Goal: Task Accomplishment & Management: Manage account settings

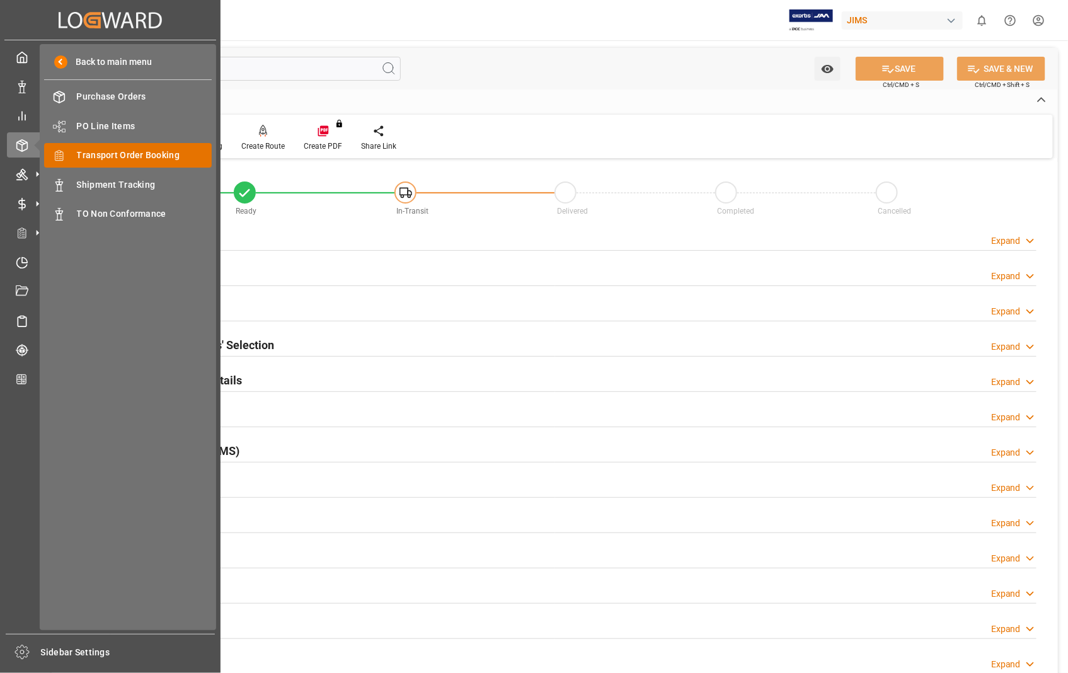
click at [135, 156] on span "Transport Order Booking" at bounding box center [145, 155] width 136 height 13
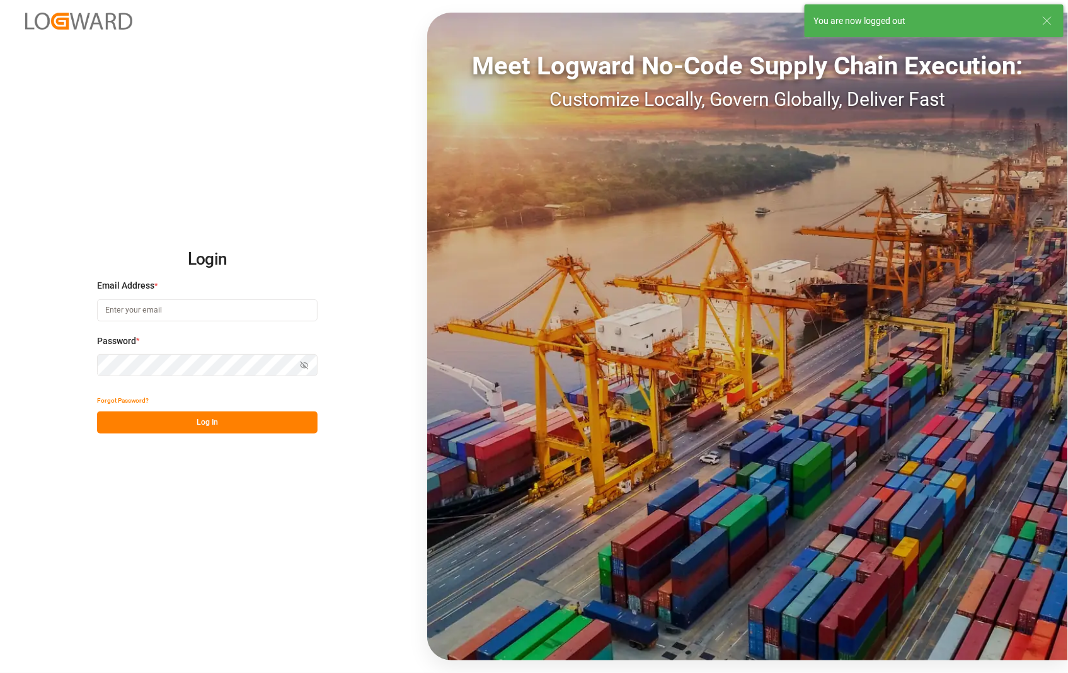
type input "[PERSON_NAME][EMAIL_ADDRESS][DOMAIN_NAME]"
click at [196, 419] on button "Log In" at bounding box center [207, 423] width 221 height 22
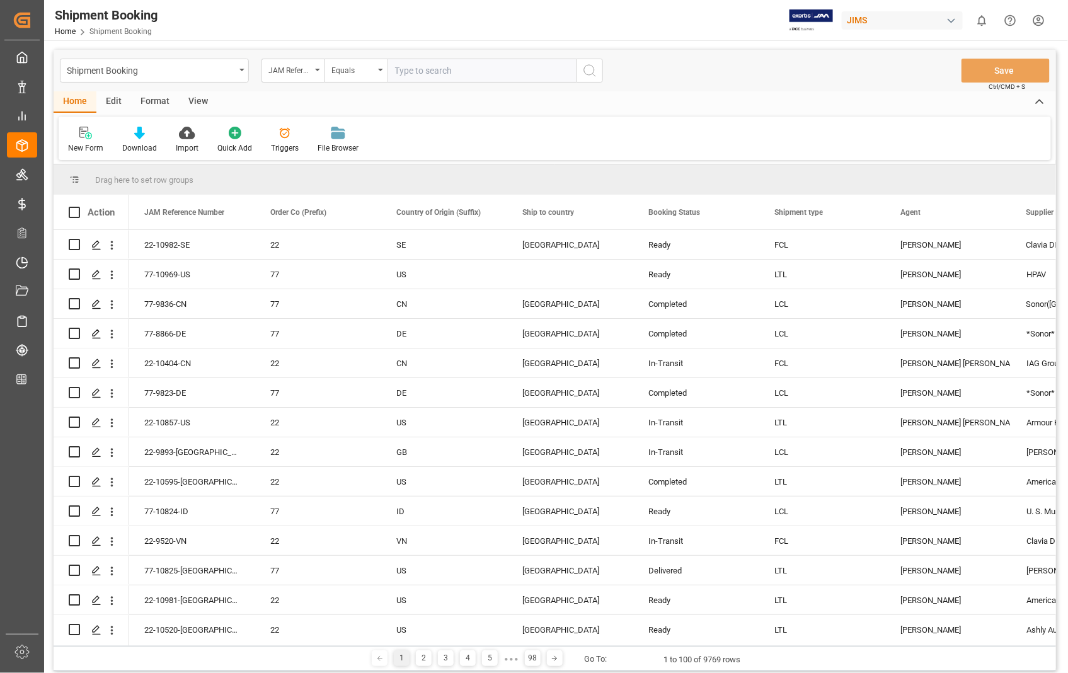
click at [456, 74] on input "text" at bounding box center [482, 71] width 189 height 24
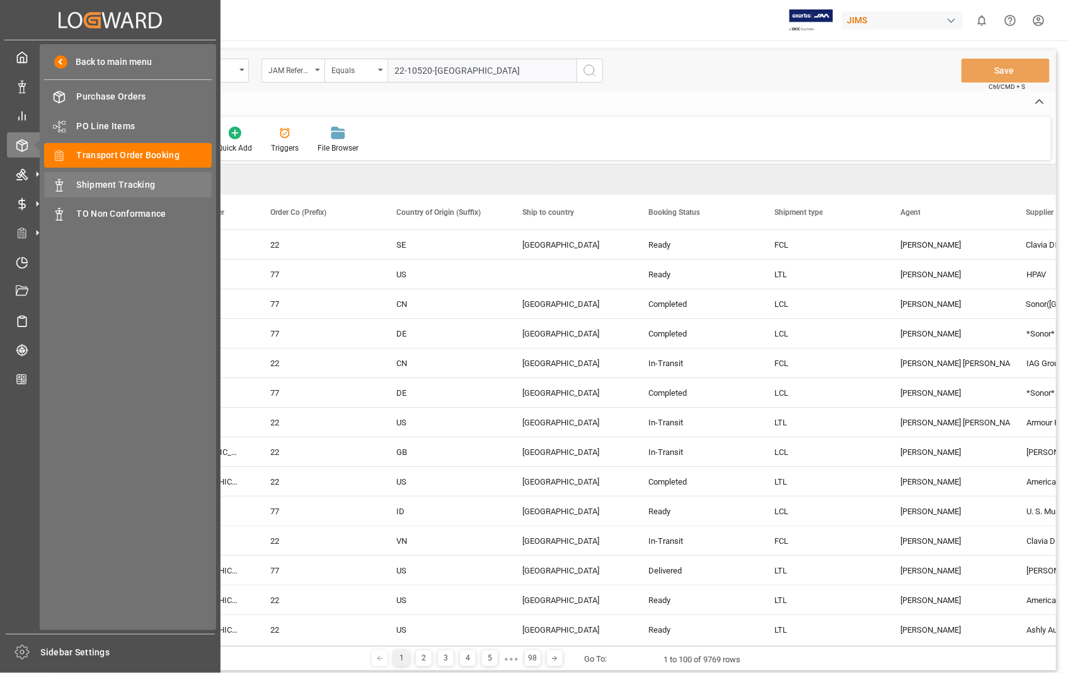
type input "22-10520-[GEOGRAPHIC_DATA]"
click at [93, 182] on span "Shipment Tracking" at bounding box center [145, 184] width 136 height 13
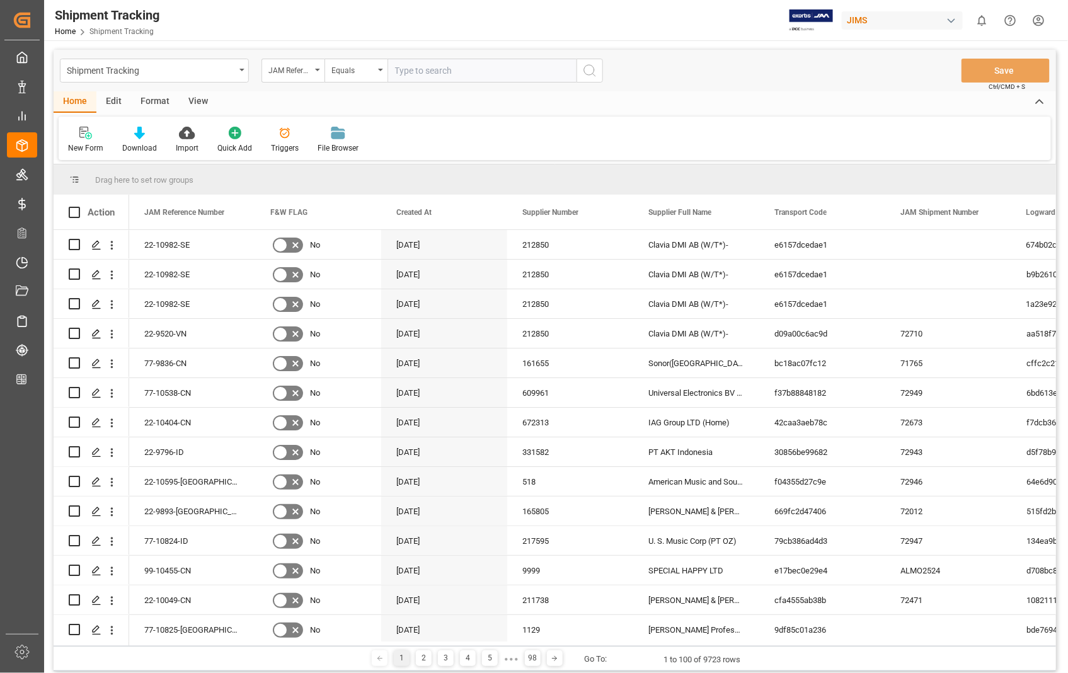
click at [438, 69] on input "text" at bounding box center [482, 71] width 189 height 24
paste input "22-10520-[GEOGRAPHIC_DATA]"
type input "22-10520-[GEOGRAPHIC_DATA]"
click at [589, 74] on icon "search button" at bounding box center [589, 70] width 15 height 15
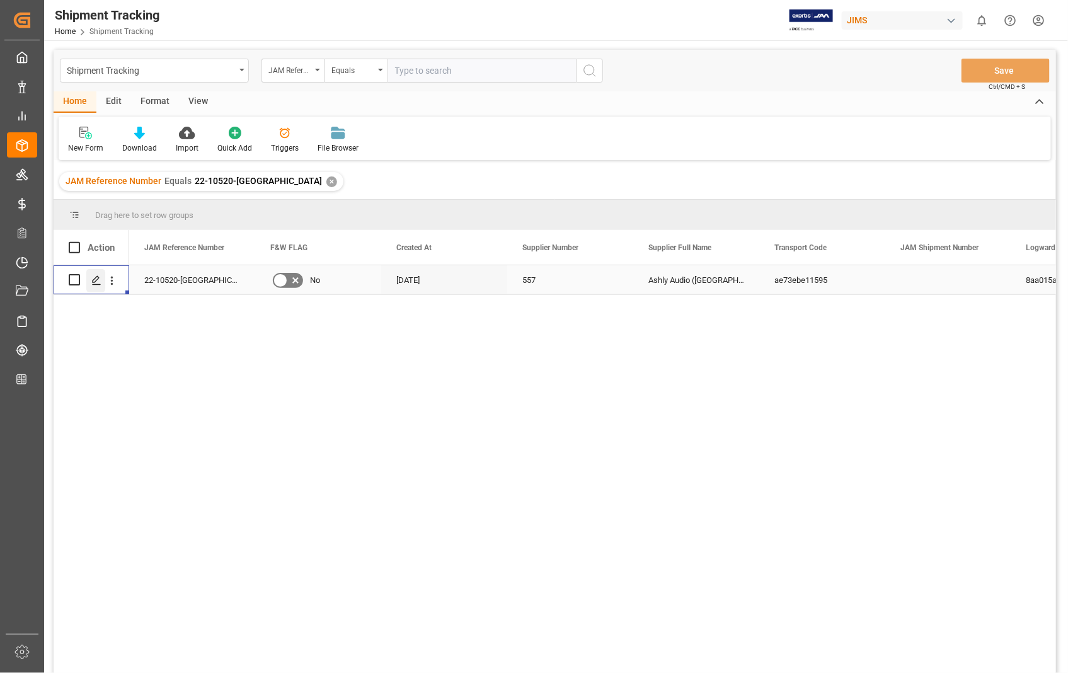
click at [90, 278] on div "Press SPACE to select this row." at bounding box center [95, 280] width 19 height 23
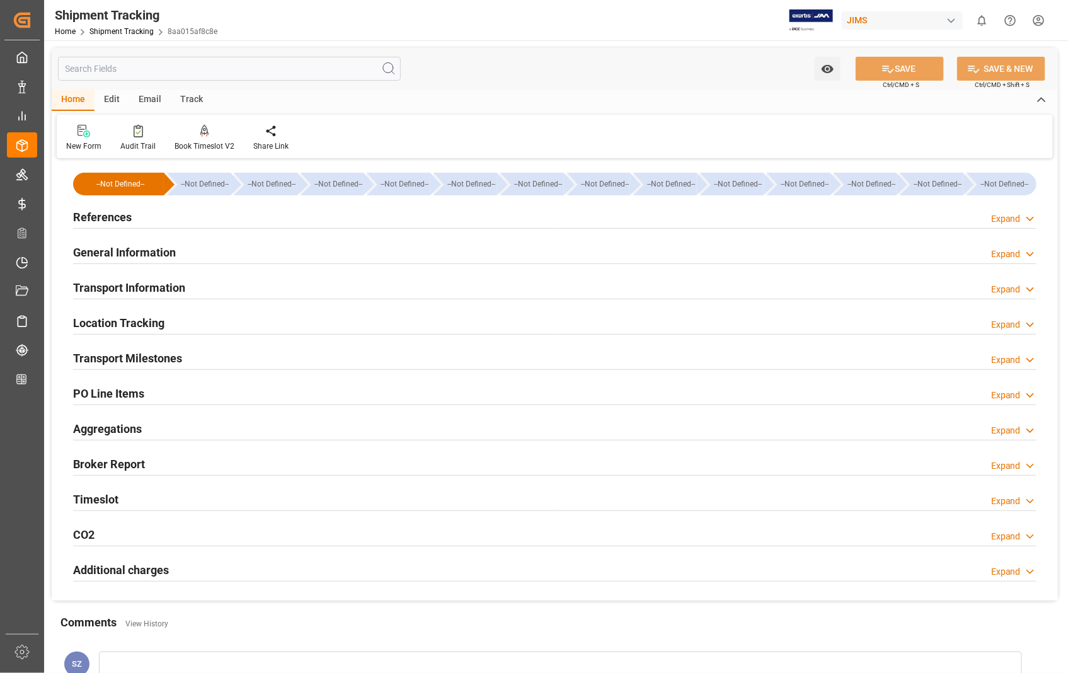
type input "[DATE] 00:00"
click at [120, 253] on h2 "General Information" at bounding box center [124, 252] width 103 height 17
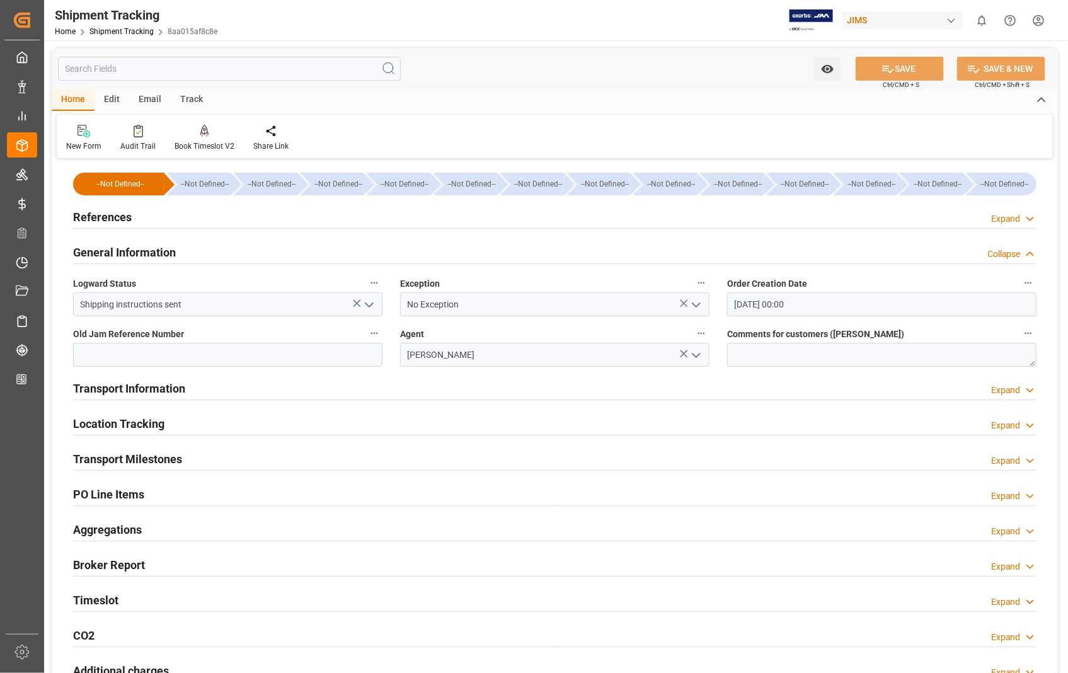
click at [369, 306] on polyline "open menu" at bounding box center [370, 305] width 8 height 4
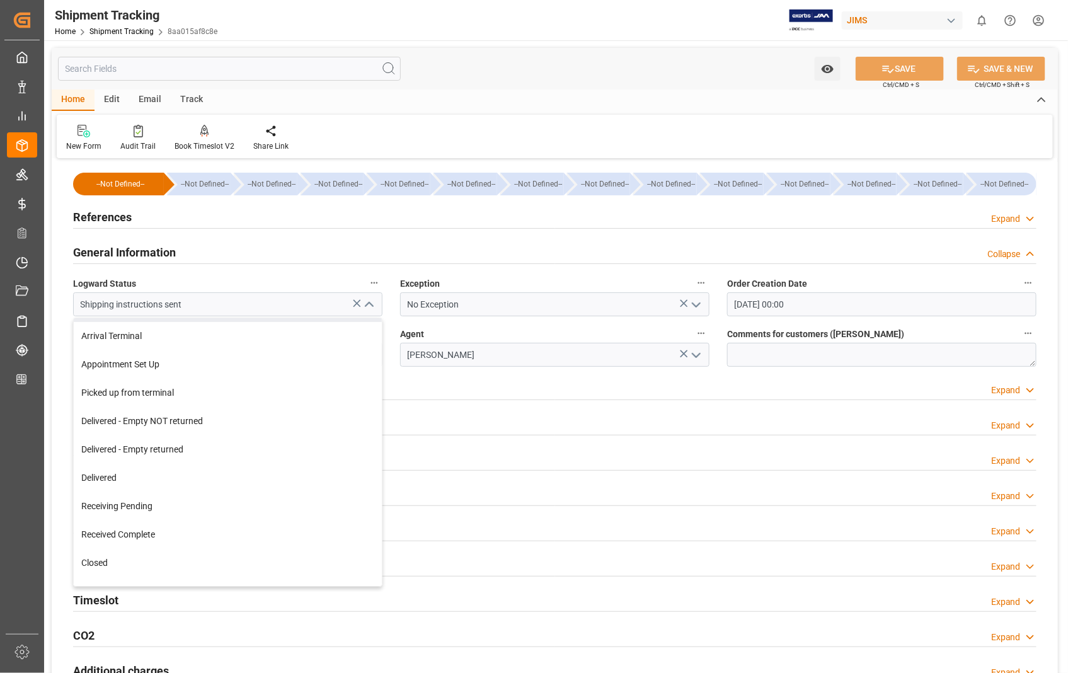
scroll to position [185, 0]
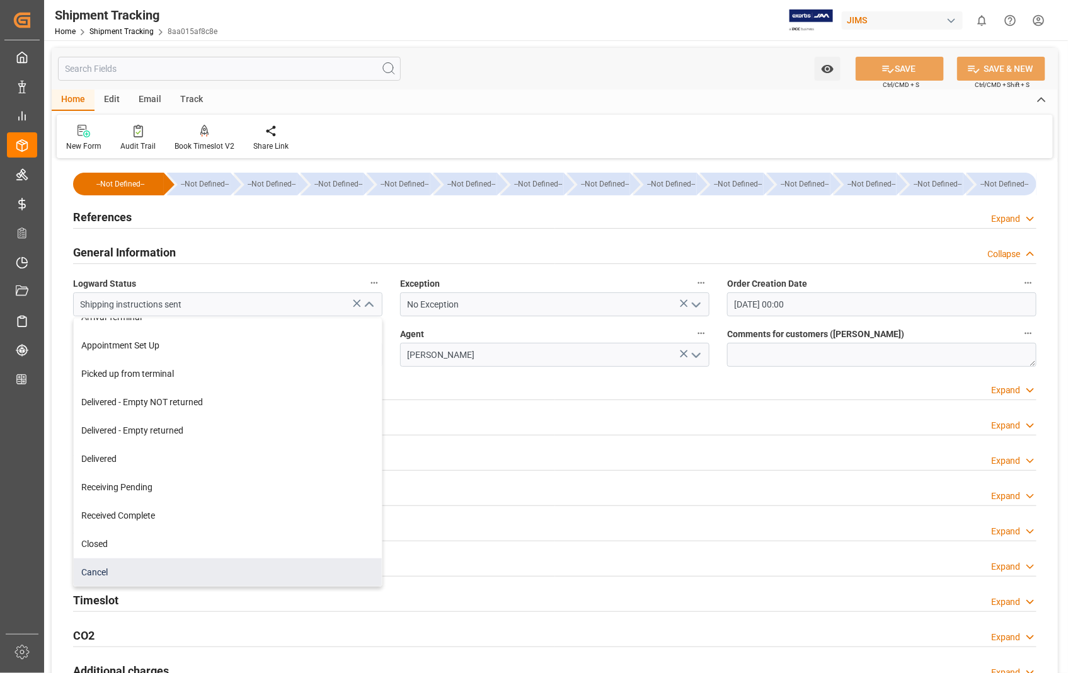
click at [105, 575] on div "Cancel" at bounding box center [228, 572] width 308 height 28
type input "Cancel"
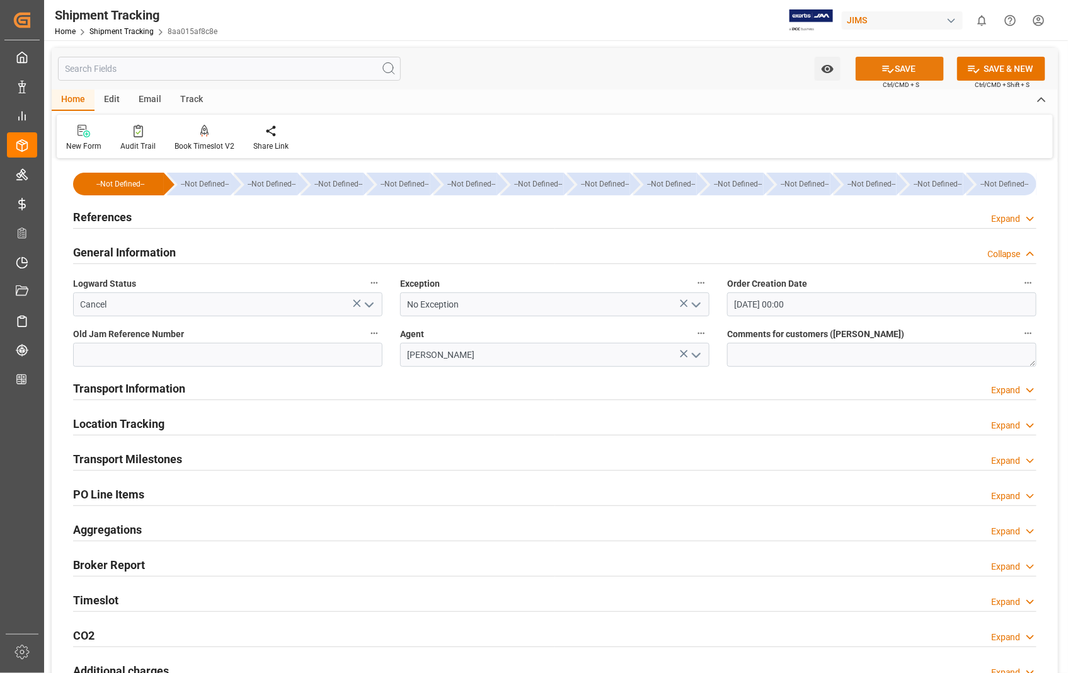
click at [913, 67] on button "SAVE" at bounding box center [900, 69] width 88 height 24
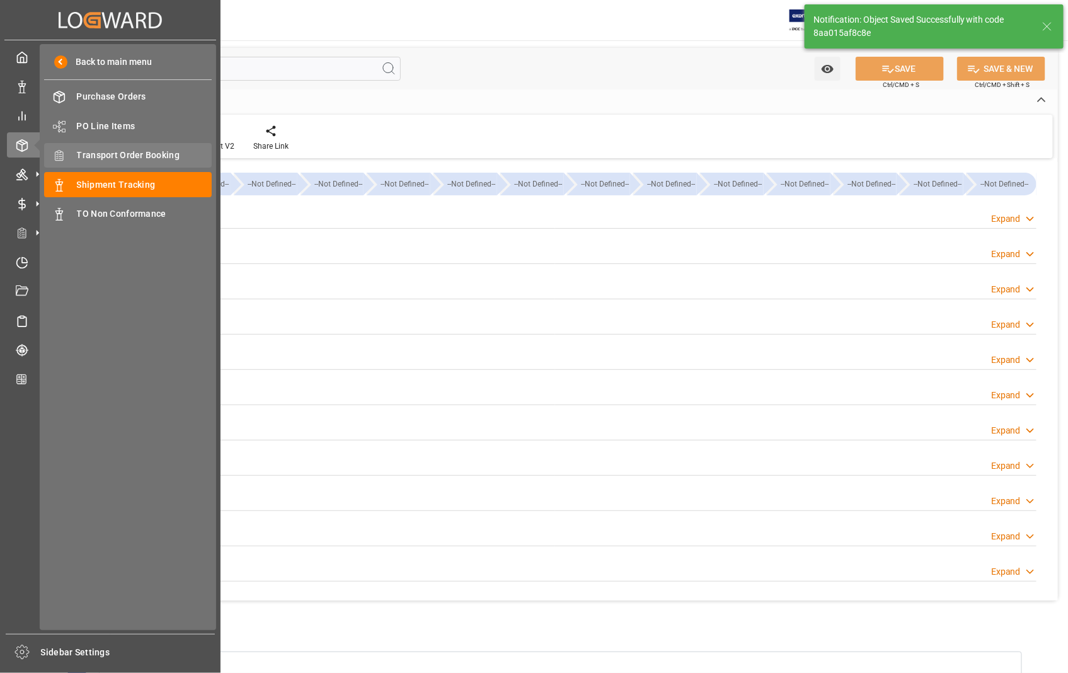
click at [146, 149] on span "Transport Order Booking" at bounding box center [145, 155] width 136 height 13
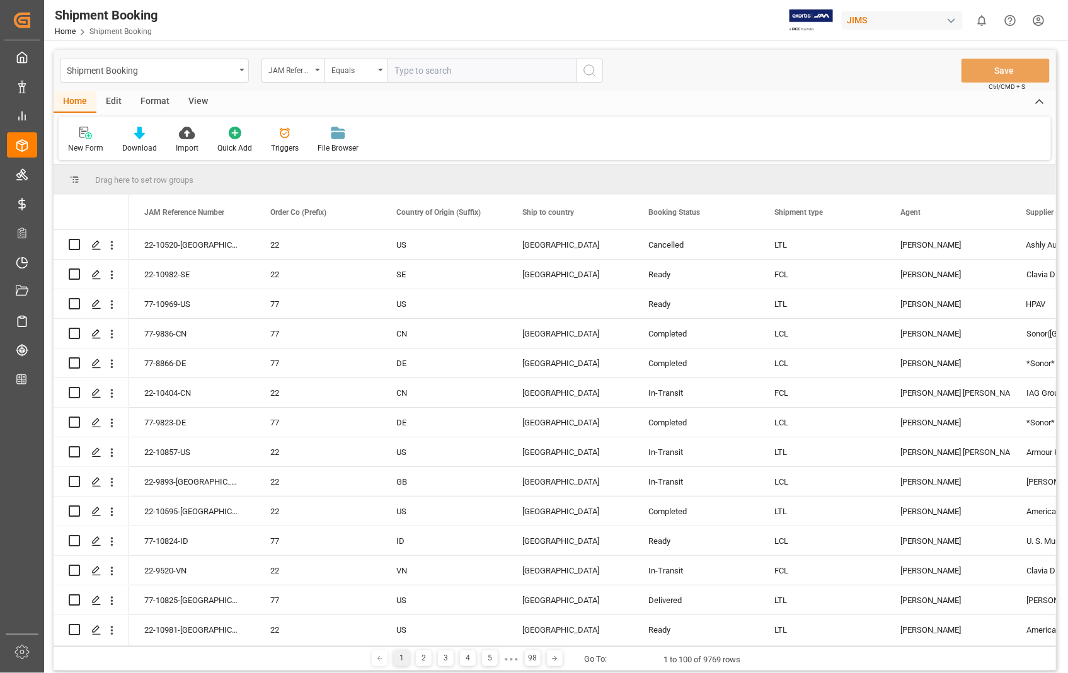
click at [475, 67] on input "text" at bounding box center [482, 71] width 189 height 24
type input "22-10520-[GEOGRAPHIC_DATA]"
click at [587, 71] on icon "search button" at bounding box center [589, 70] width 15 height 15
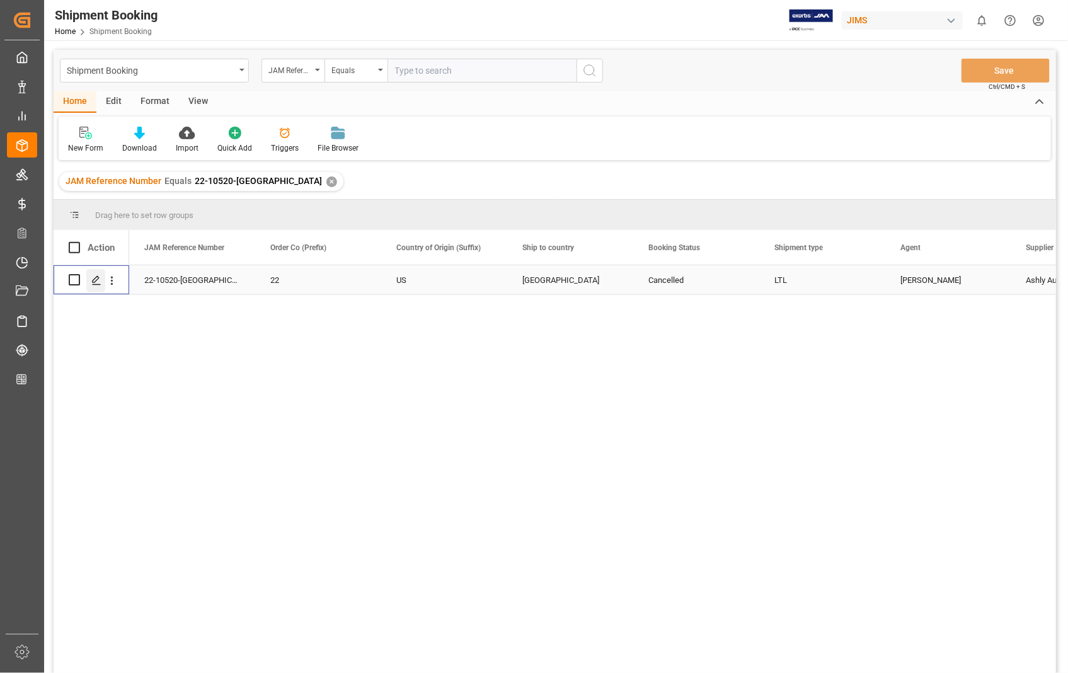
click at [95, 271] on div "Press SPACE to select this row." at bounding box center [95, 280] width 19 height 23
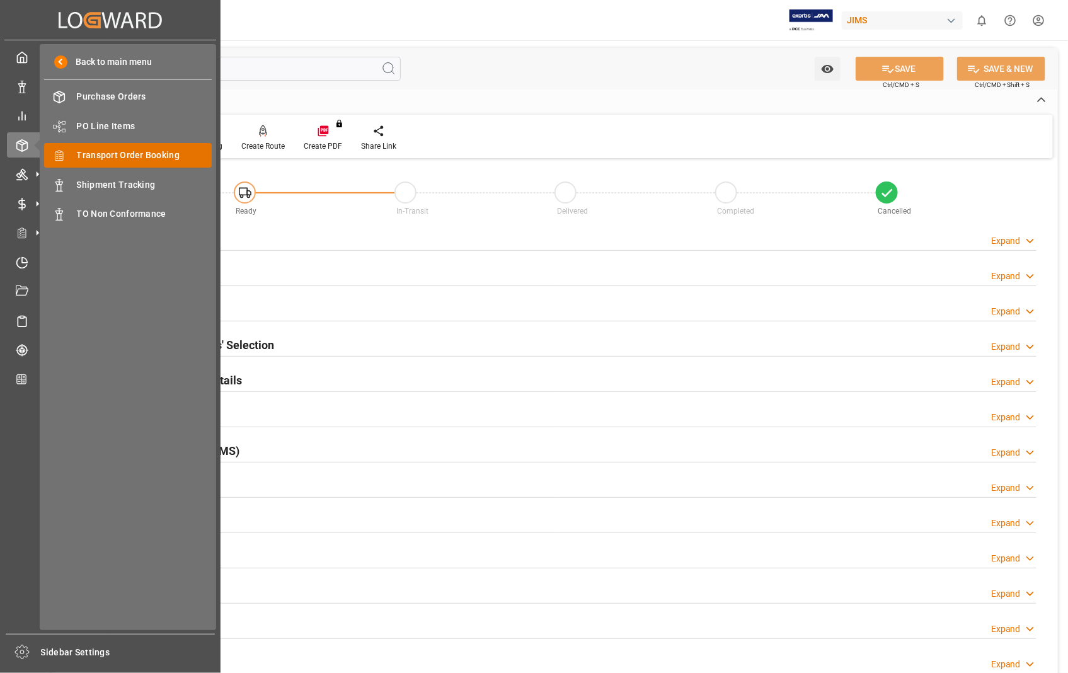
click at [89, 151] on span "Transport Order Booking" at bounding box center [145, 155] width 136 height 13
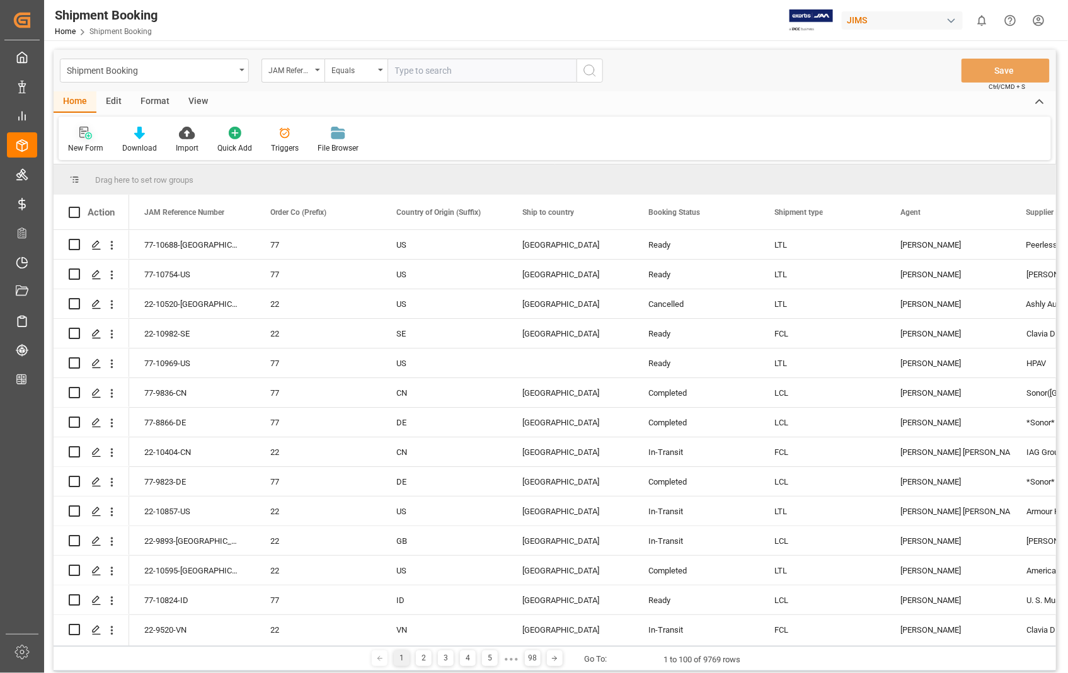
click at [84, 136] on icon at bounding box center [85, 133] width 13 height 13
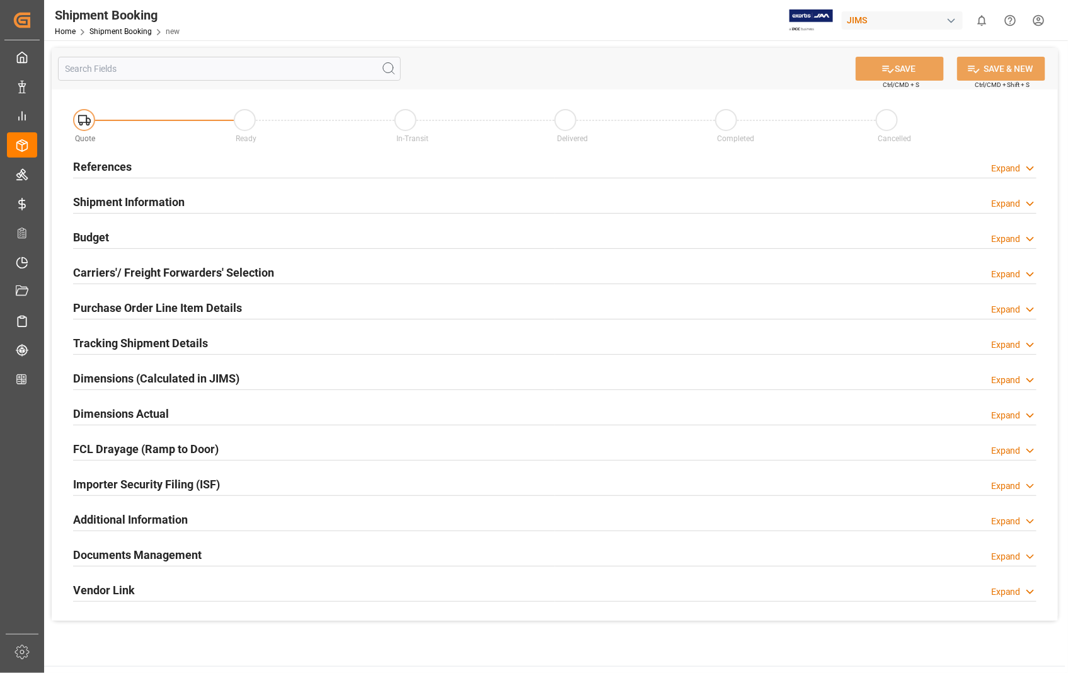
click at [103, 171] on h2 "References" at bounding box center [102, 166] width 59 height 17
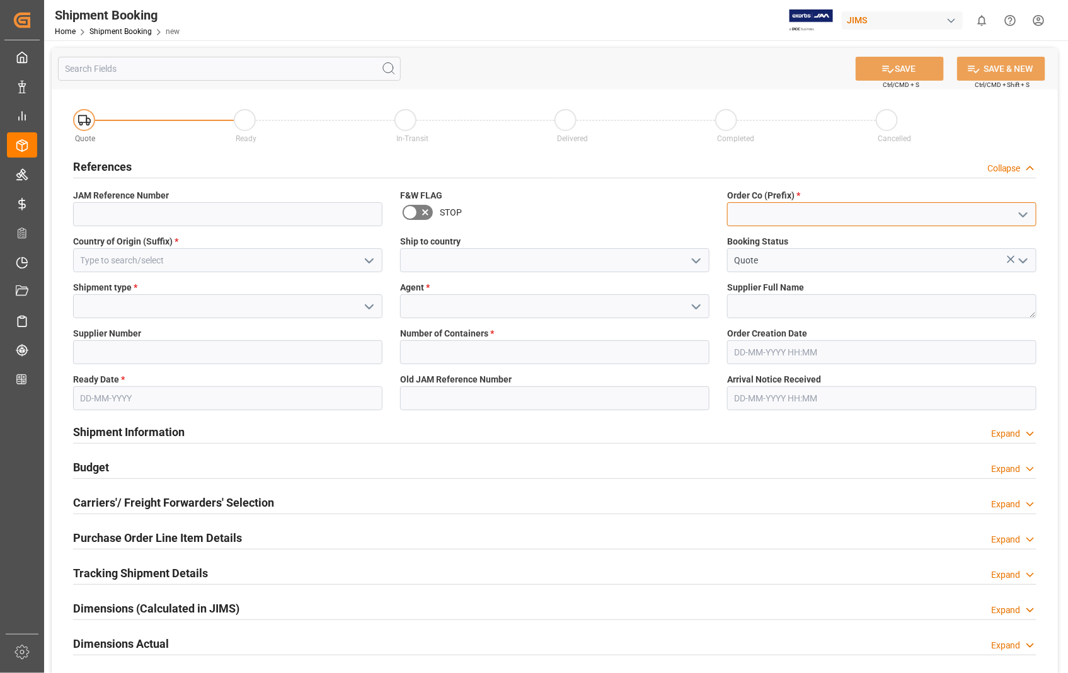
click at [809, 205] on input at bounding box center [881, 214] width 309 height 24
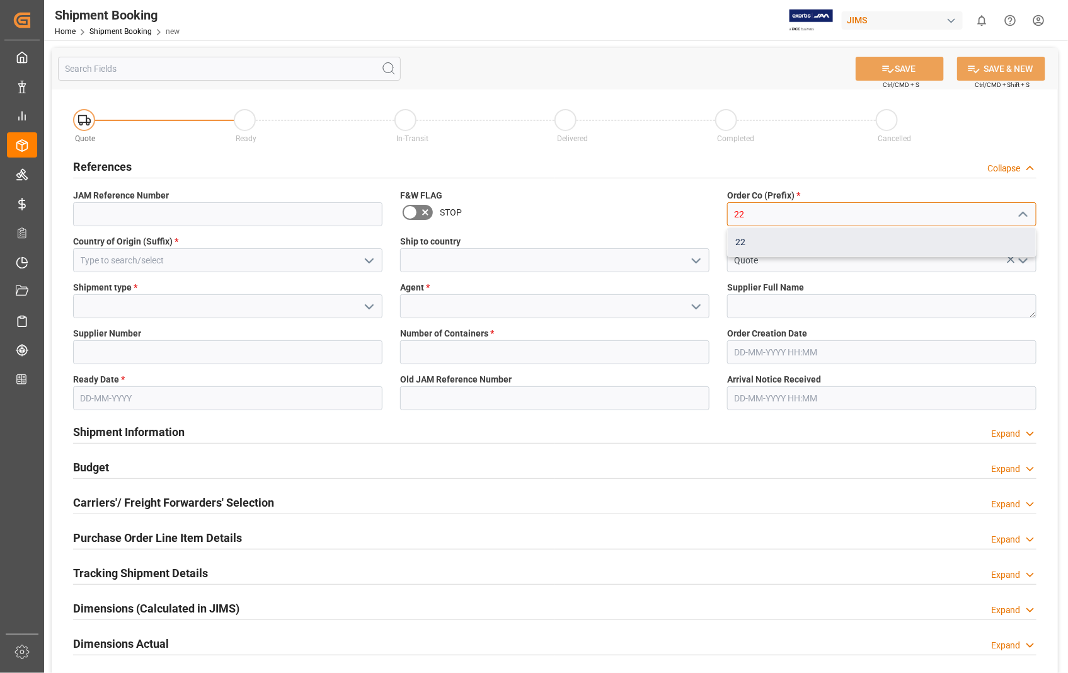
click at [748, 243] on div "22" at bounding box center [882, 242] width 308 height 28
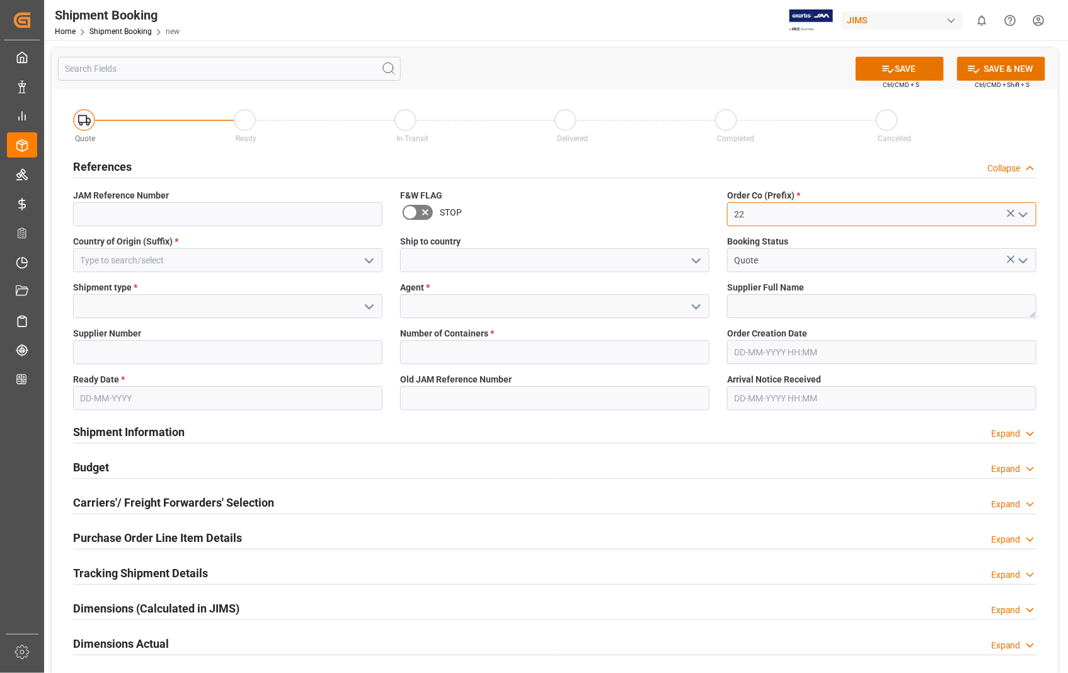
type input "22"
click at [179, 249] on input at bounding box center [227, 260] width 309 height 24
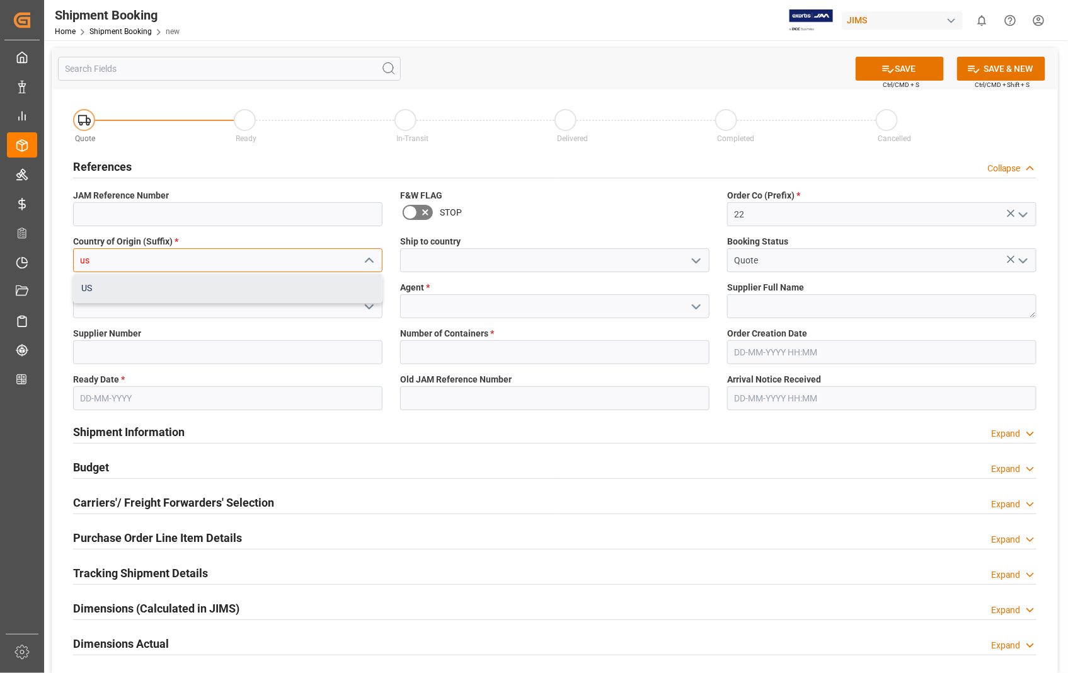
click at [86, 287] on div "US" at bounding box center [228, 288] width 308 height 28
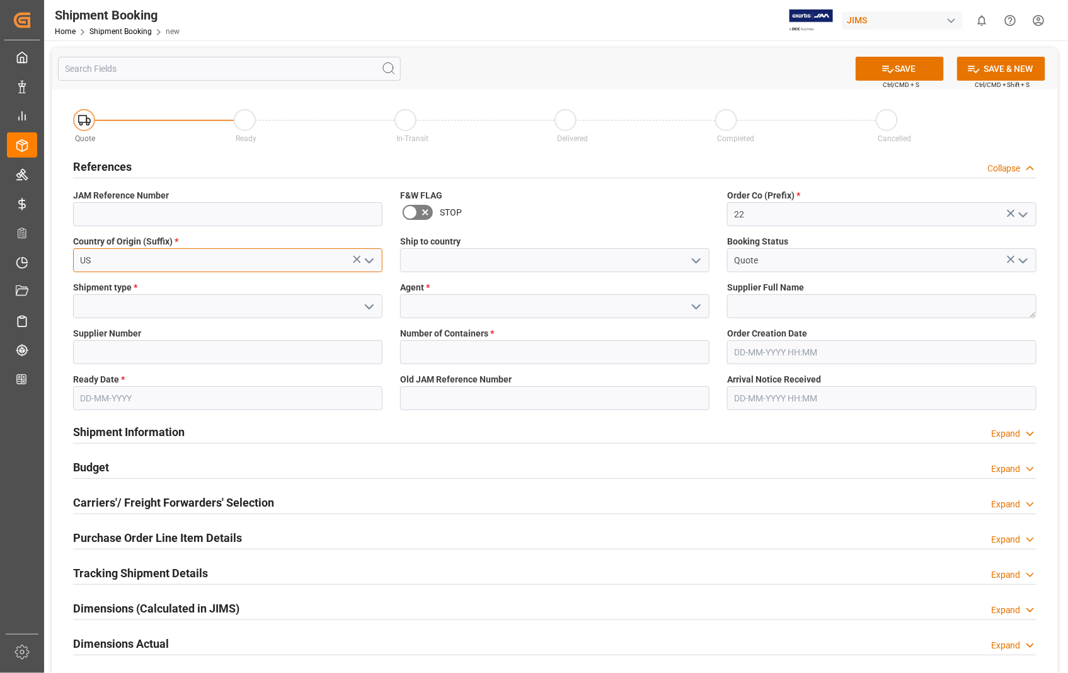
type input "US"
click at [488, 270] on input at bounding box center [554, 260] width 309 height 24
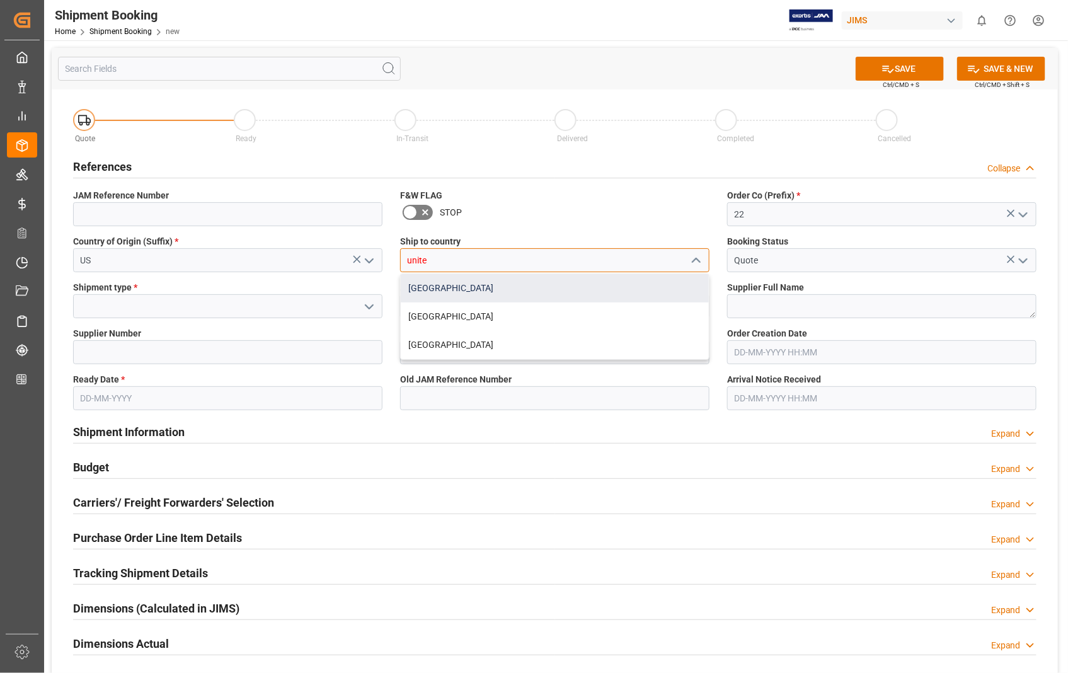
click at [485, 286] on div "[GEOGRAPHIC_DATA]" at bounding box center [555, 288] width 308 height 28
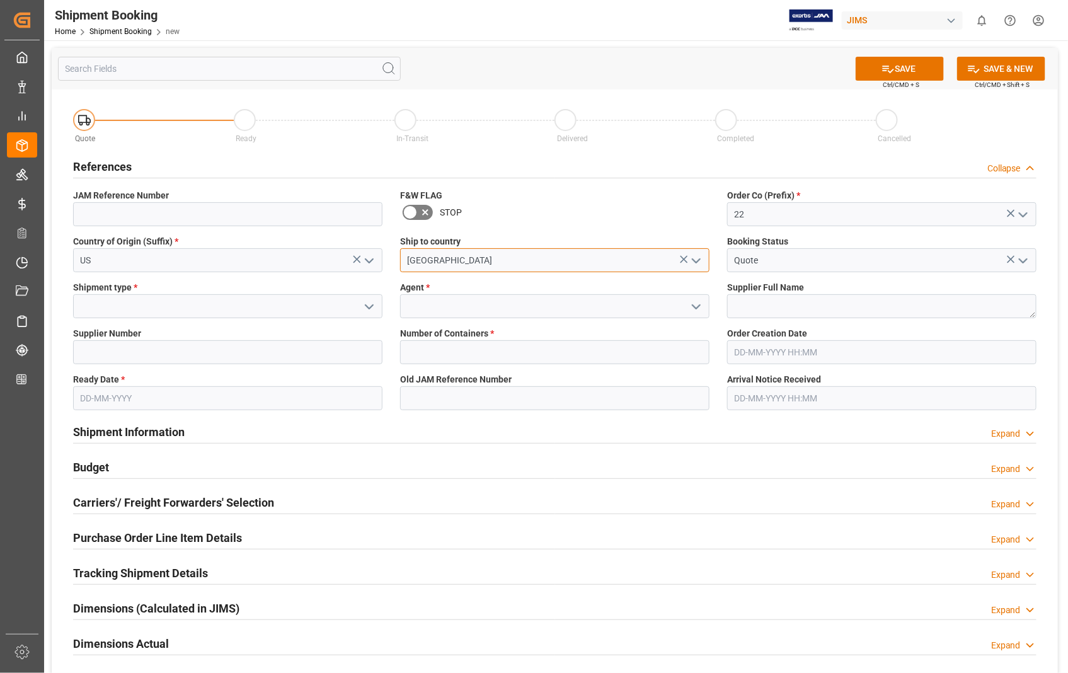
type input "[GEOGRAPHIC_DATA]"
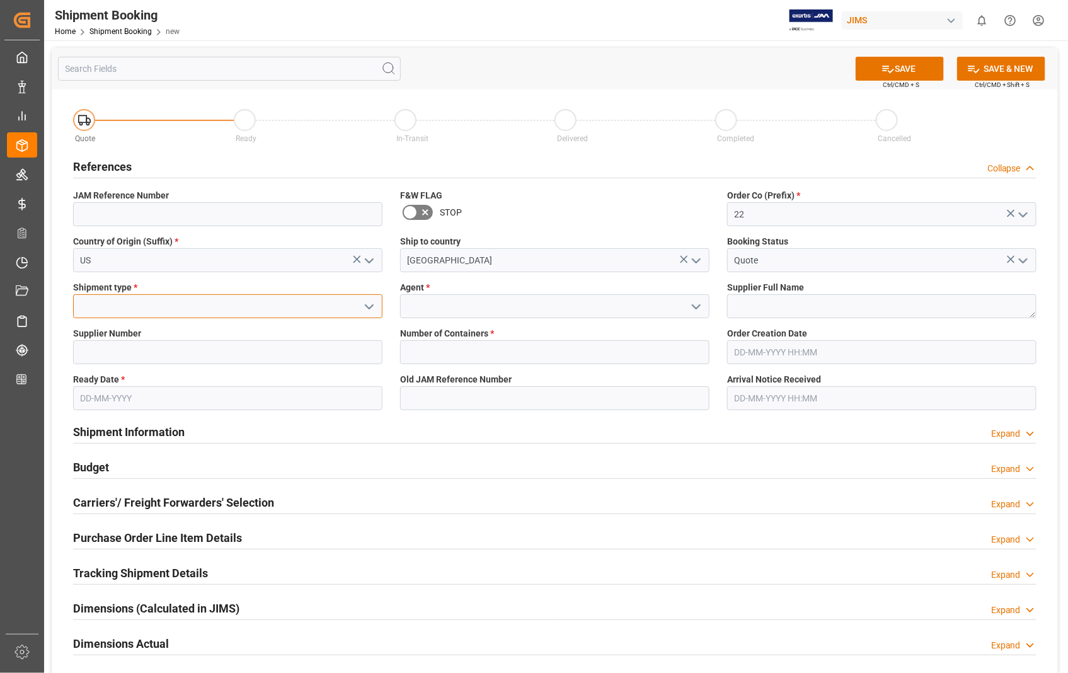
click at [93, 297] on input at bounding box center [227, 306] width 309 height 24
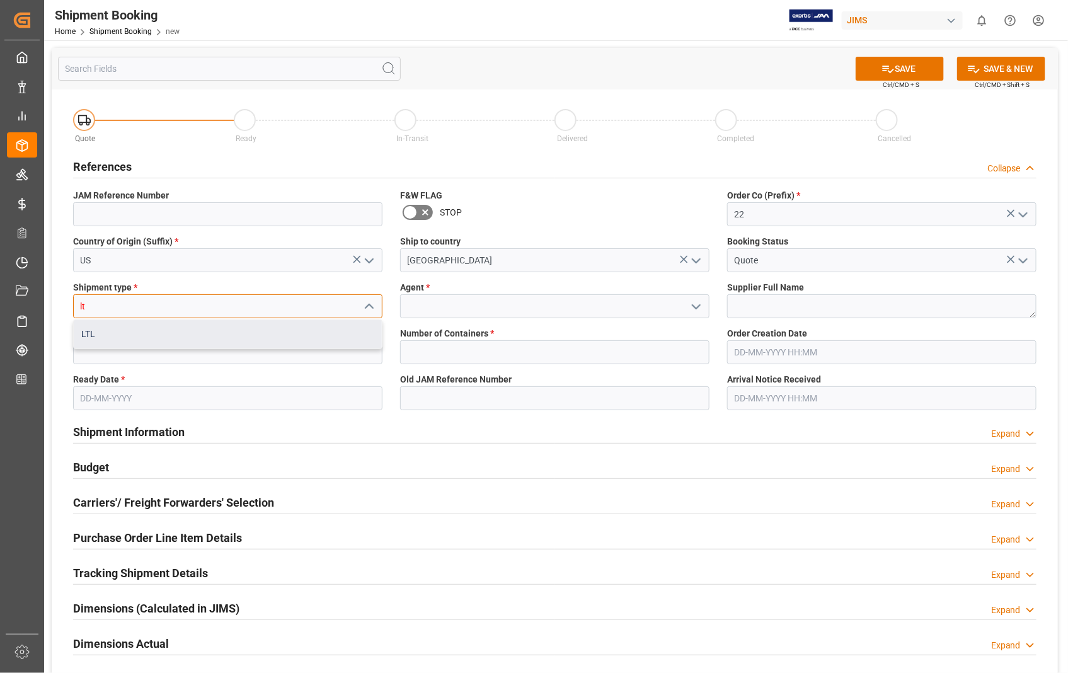
click at [84, 330] on div "LTL" at bounding box center [228, 334] width 308 height 28
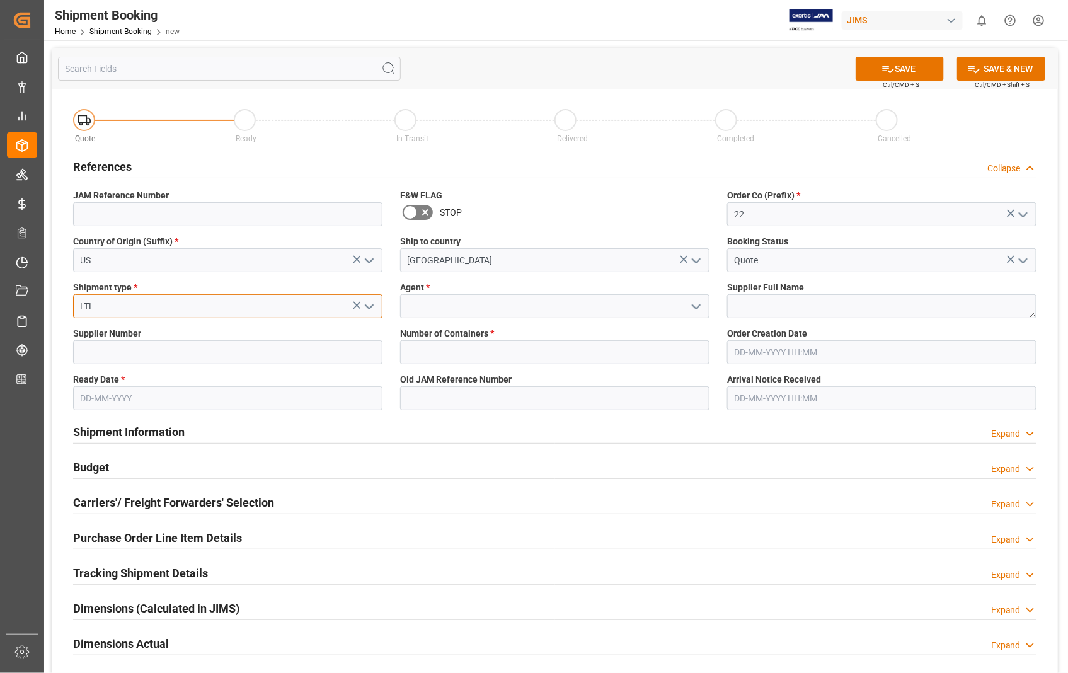
type input "LTL"
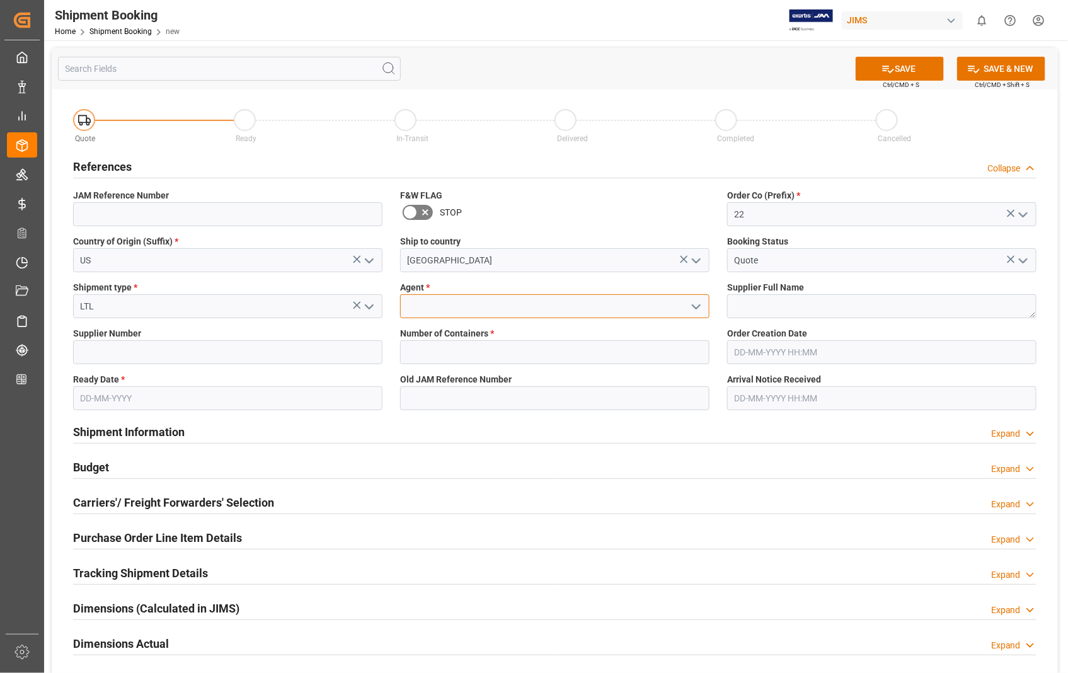
click at [410, 304] on input at bounding box center [554, 306] width 309 height 24
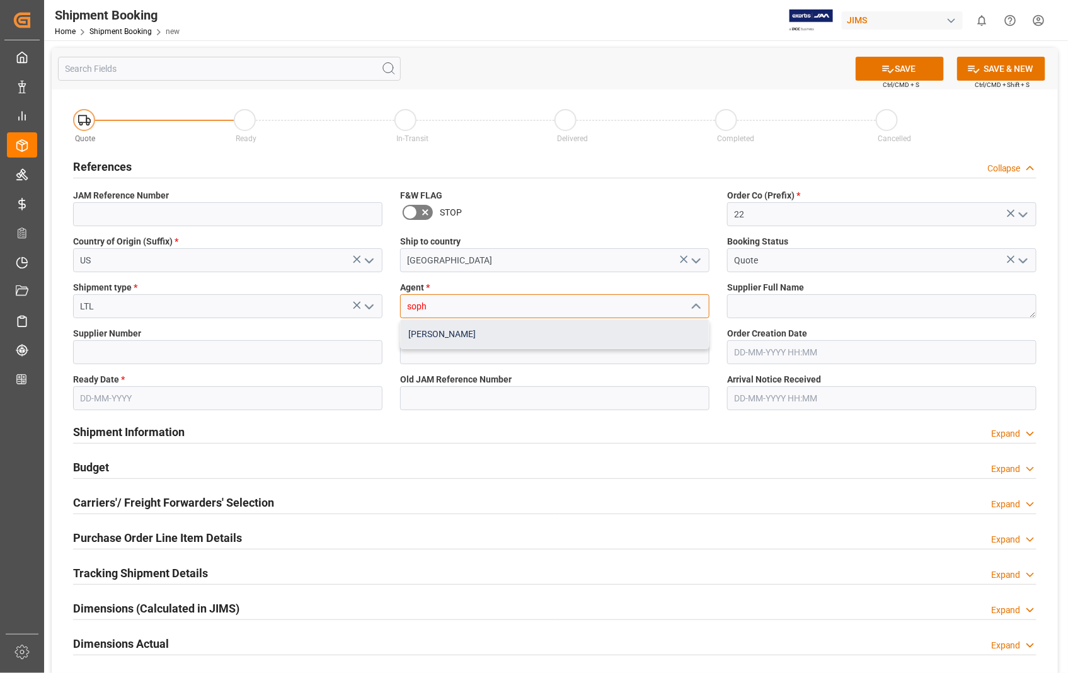
click at [417, 335] on div "[PERSON_NAME]" at bounding box center [555, 334] width 308 height 28
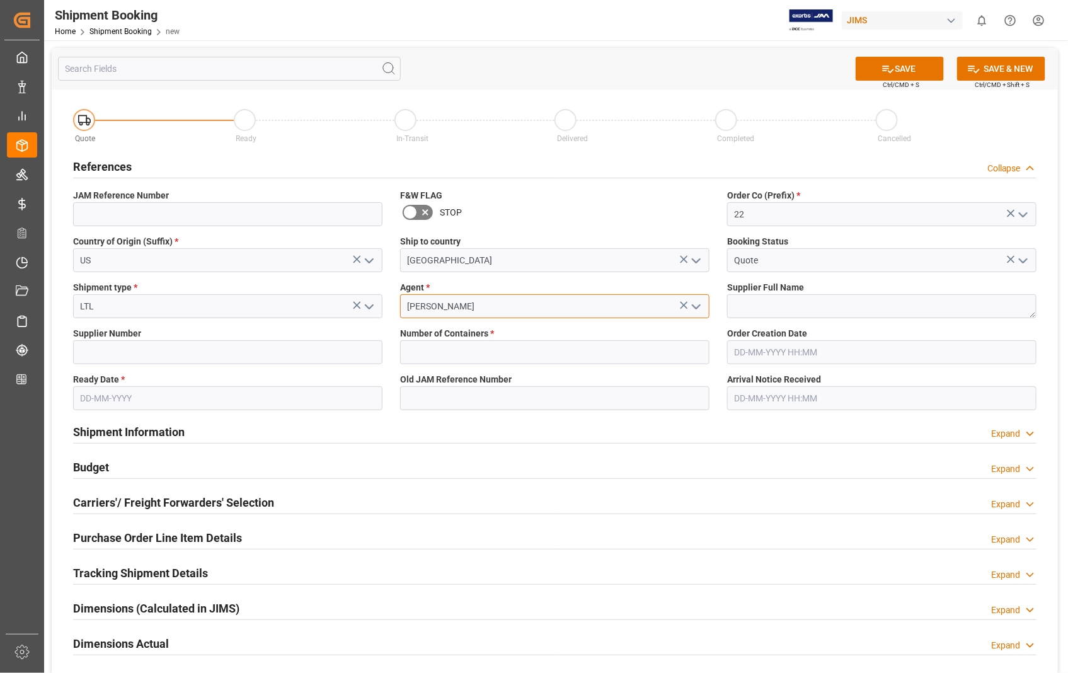
type input "[PERSON_NAME]"
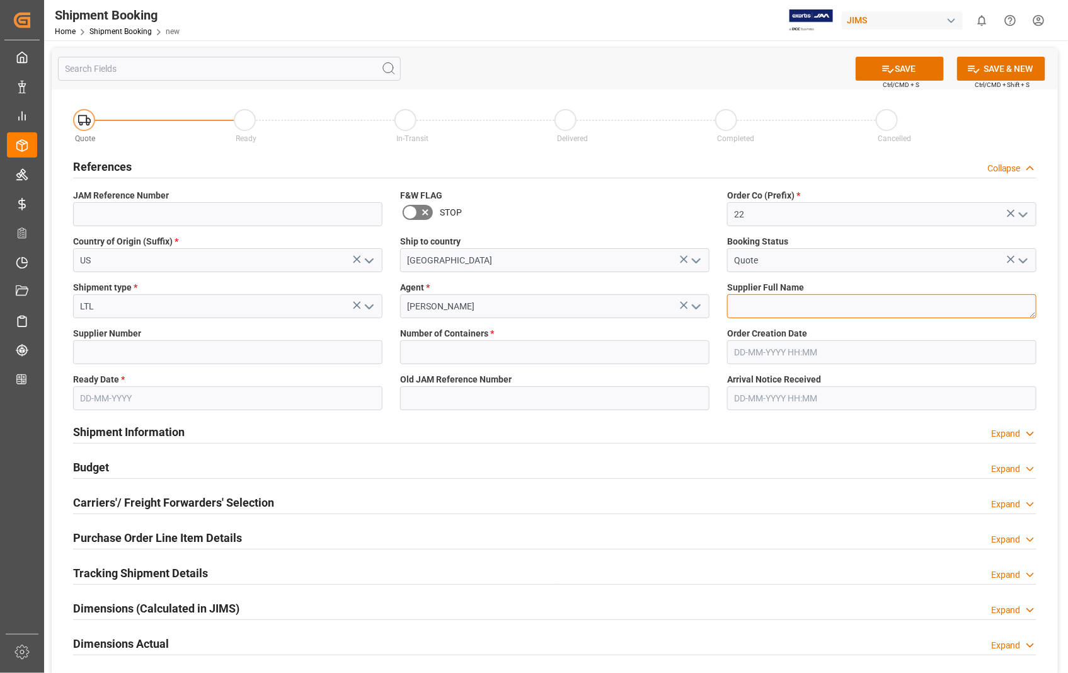
click at [799, 310] on textarea at bounding box center [881, 306] width 309 height 24
paste textarea "[PERSON_NAME] GUITARS USA INC"
type textarea "[PERSON_NAME] GUITARS USA INC"
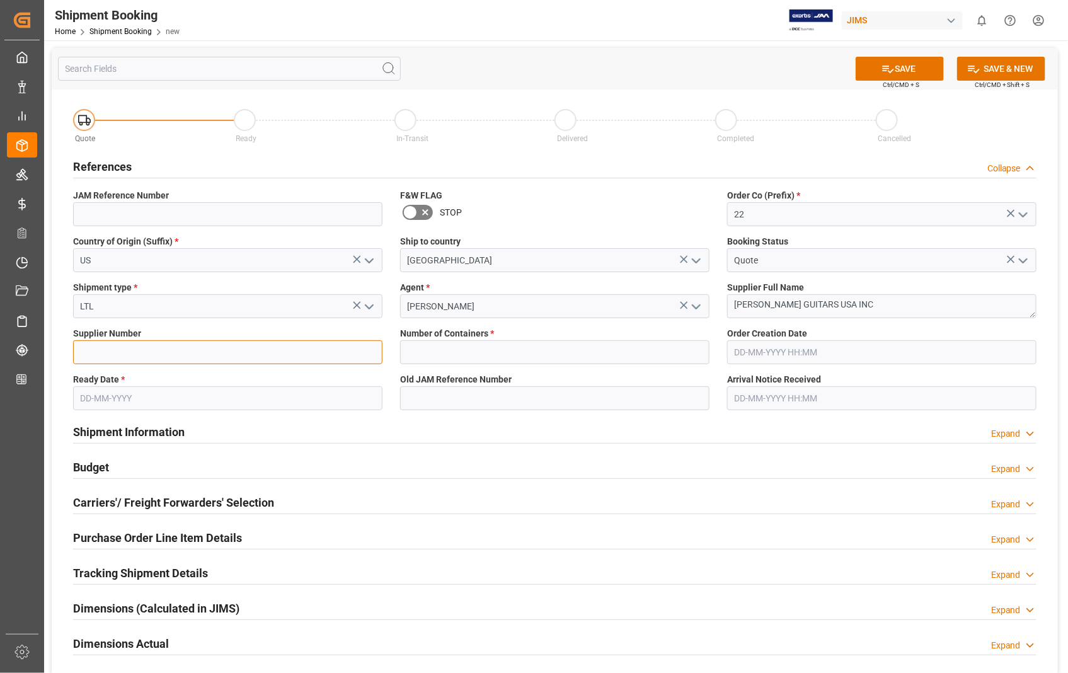
click at [169, 355] on input at bounding box center [227, 352] width 309 height 24
type input "550450"
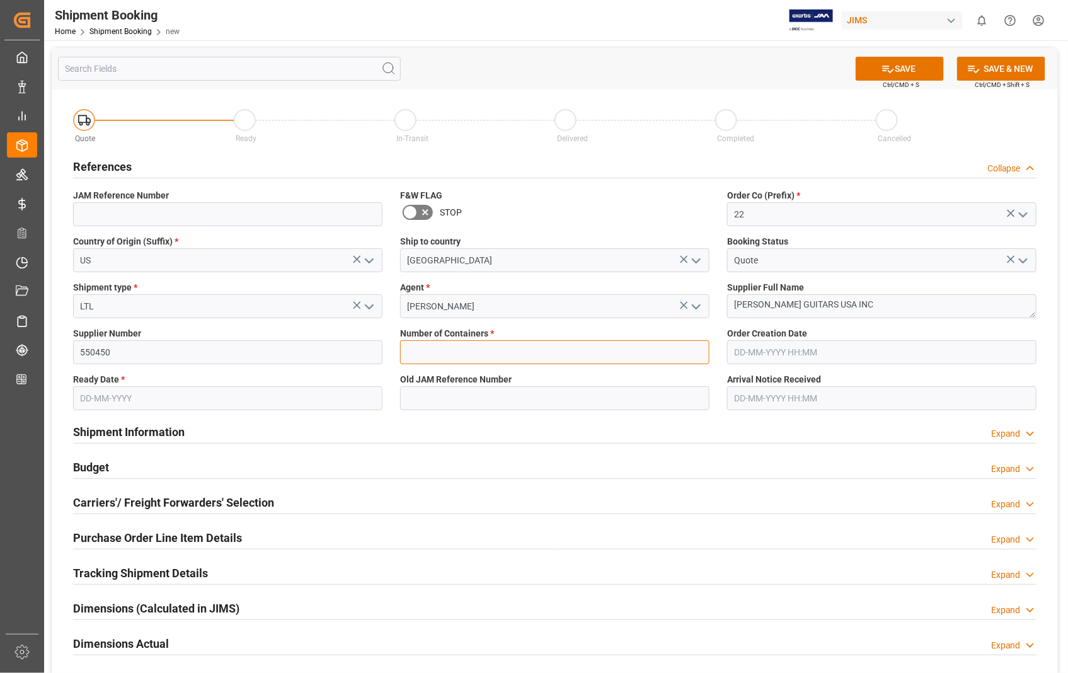
click at [438, 349] on input "text" at bounding box center [554, 352] width 309 height 24
type input "0"
type input "22-10927-US"
type input "[DATE] 18:31"
type input "[DATE]"
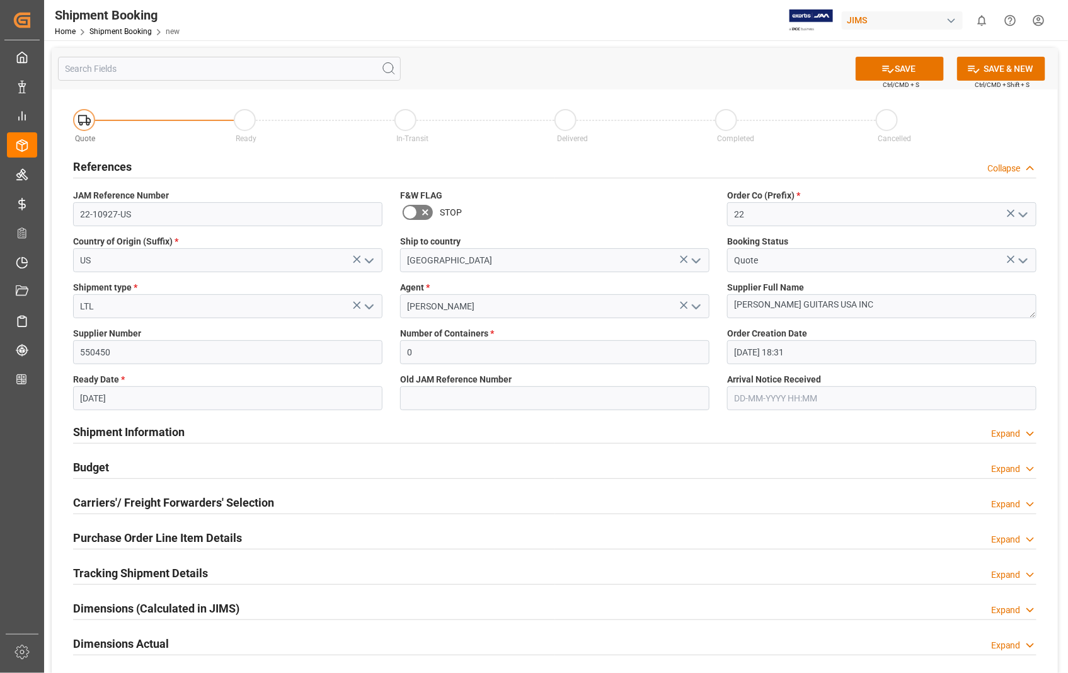
type input "[DATE] 00:00"
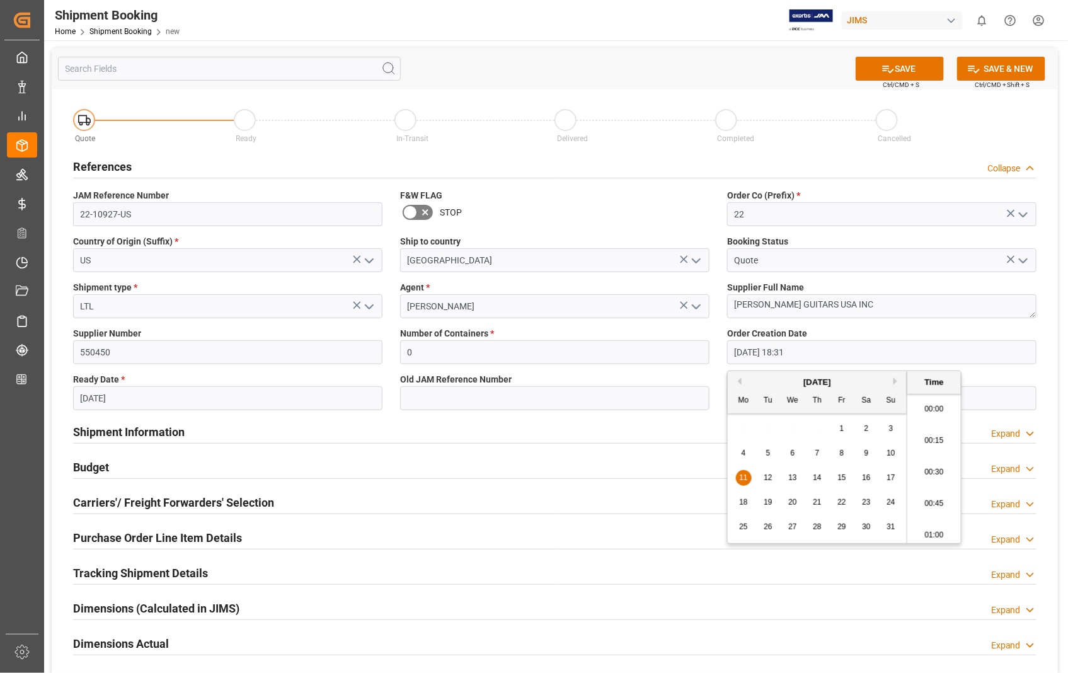
click at [828, 353] on input "[DATE] 18:31" at bounding box center [881, 352] width 309 height 24
click at [814, 528] on span "28" at bounding box center [817, 527] width 8 height 9
click at [771, 529] on span "26" at bounding box center [768, 527] width 8 height 9
type input "[DATE] 18:31"
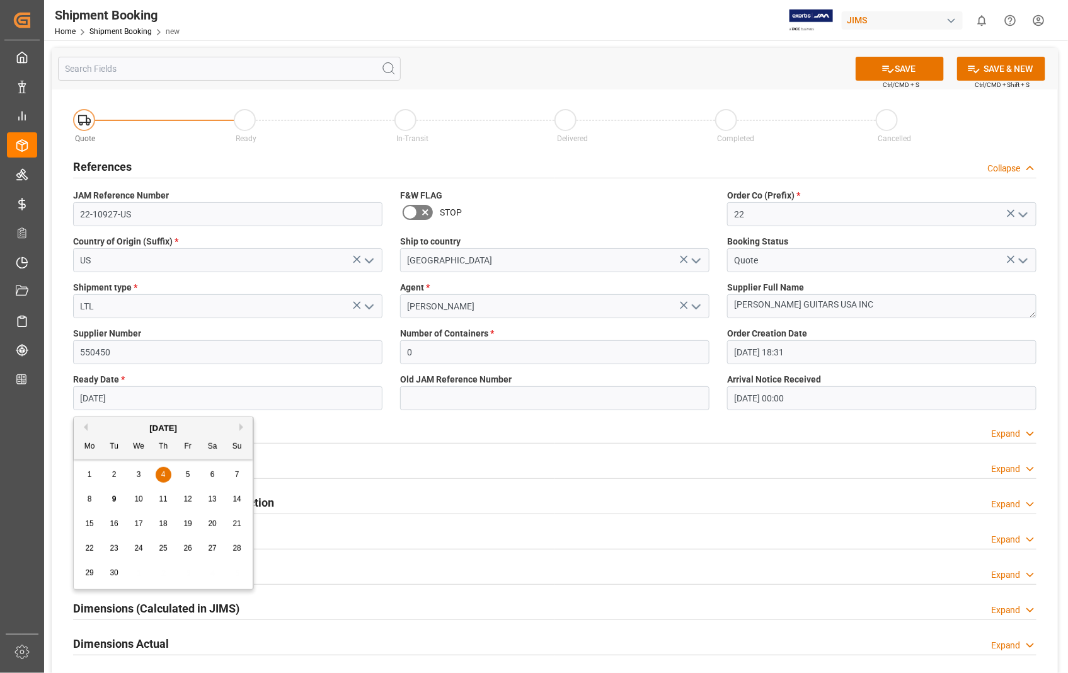
click at [192, 393] on input "[DATE]" at bounding box center [227, 398] width 309 height 24
click at [241, 427] on button "Next Month" at bounding box center [244, 428] width 8 height 8
click at [165, 551] on span "20" at bounding box center [163, 548] width 8 height 9
click at [142, 405] on input "[DATE]" at bounding box center [227, 398] width 309 height 24
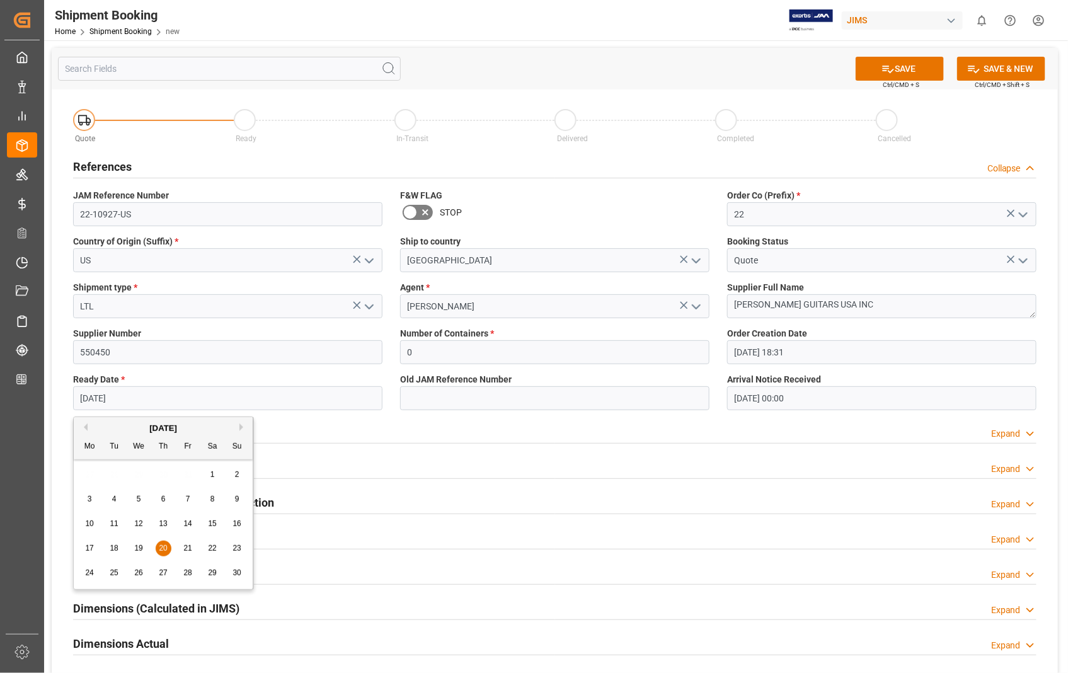
click at [241, 424] on button "Next Month" at bounding box center [244, 428] width 8 height 8
click at [187, 475] on span "5" at bounding box center [188, 474] width 4 height 9
type input "[DATE]"
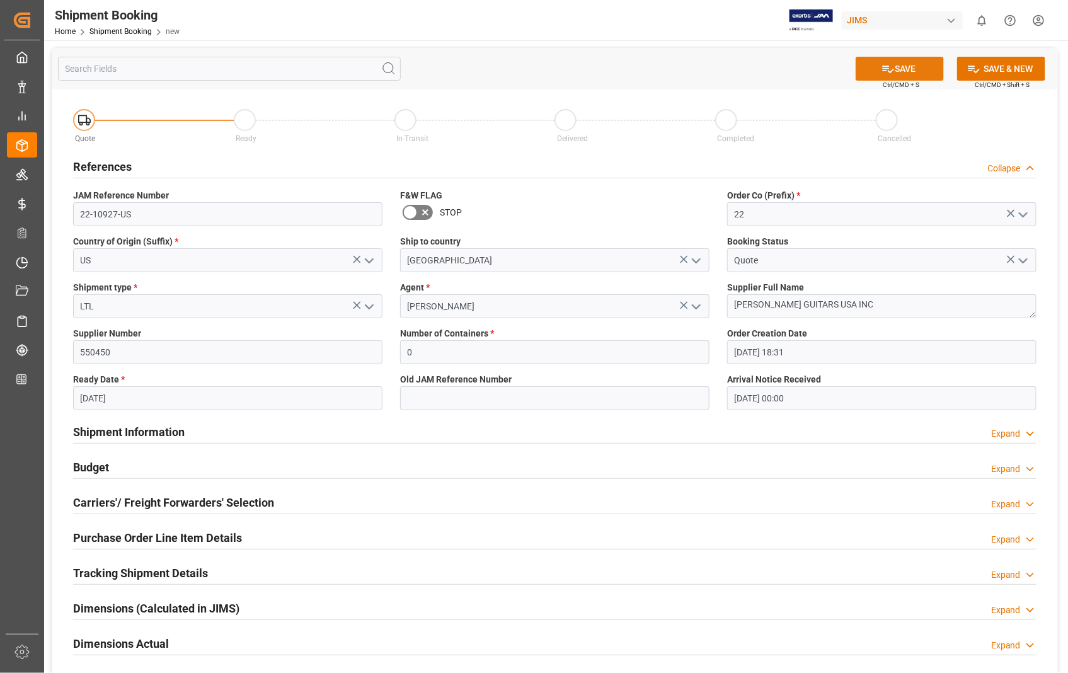
click at [920, 61] on button "SAVE" at bounding box center [900, 69] width 88 height 24
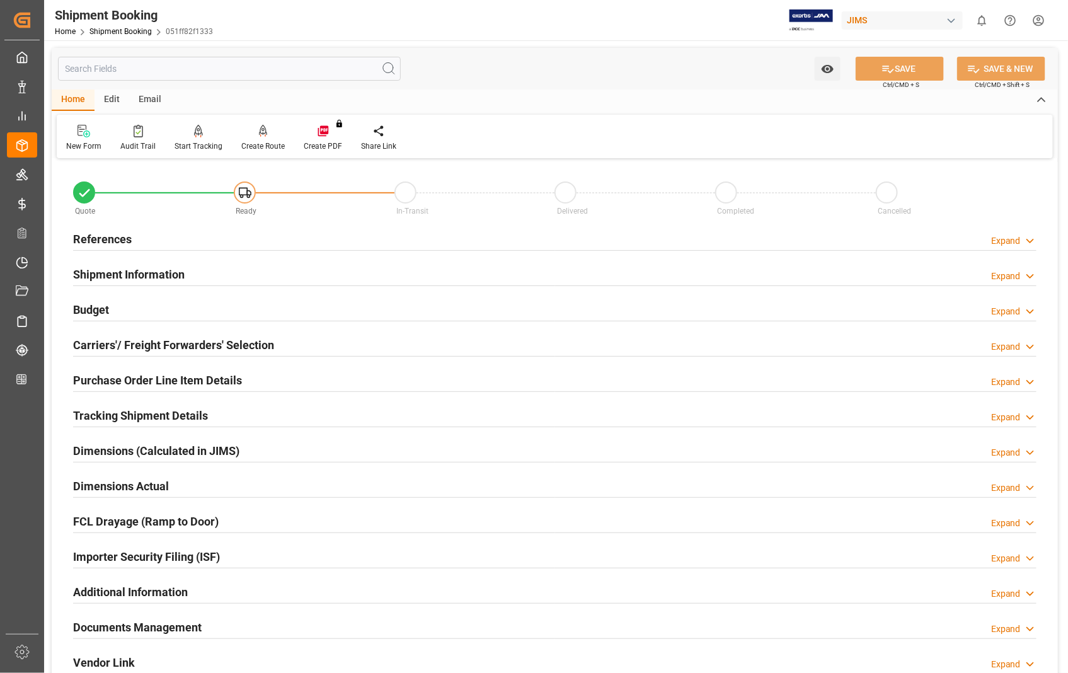
click at [198, 348] on h2 "Carriers'/ Freight Forwarders' Selection" at bounding box center [173, 345] width 201 height 17
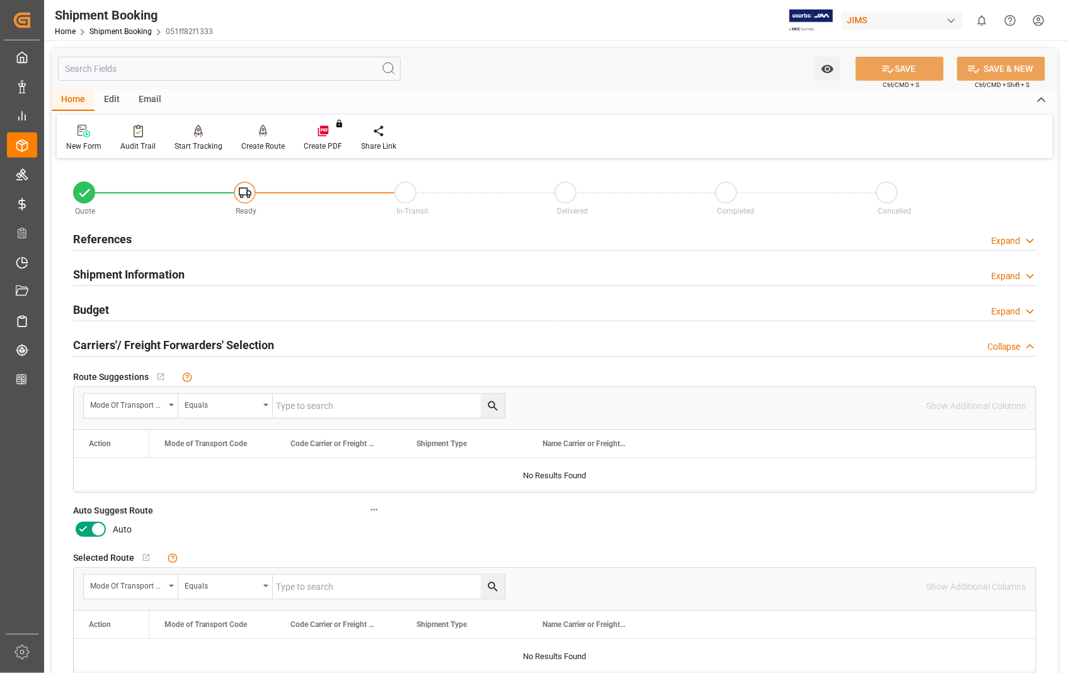
click at [98, 533] on icon at bounding box center [98, 529] width 15 height 15
click at [0, 0] on input "checkbox" at bounding box center [0, 0] width 0 height 0
click at [911, 70] on button "SAVE" at bounding box center [900, 69] width 88 height 24
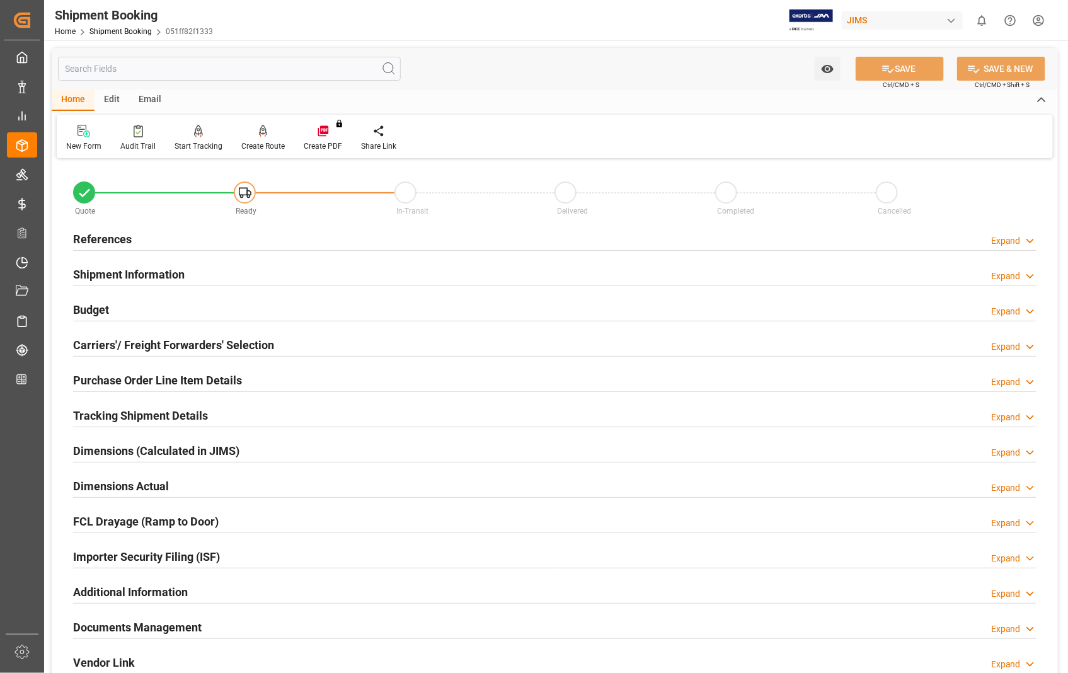
click at [121, 348] on h2 "Carriers'/ Freight Forwarders' Selection" at bounding box center [173, 345] width 201 height 17
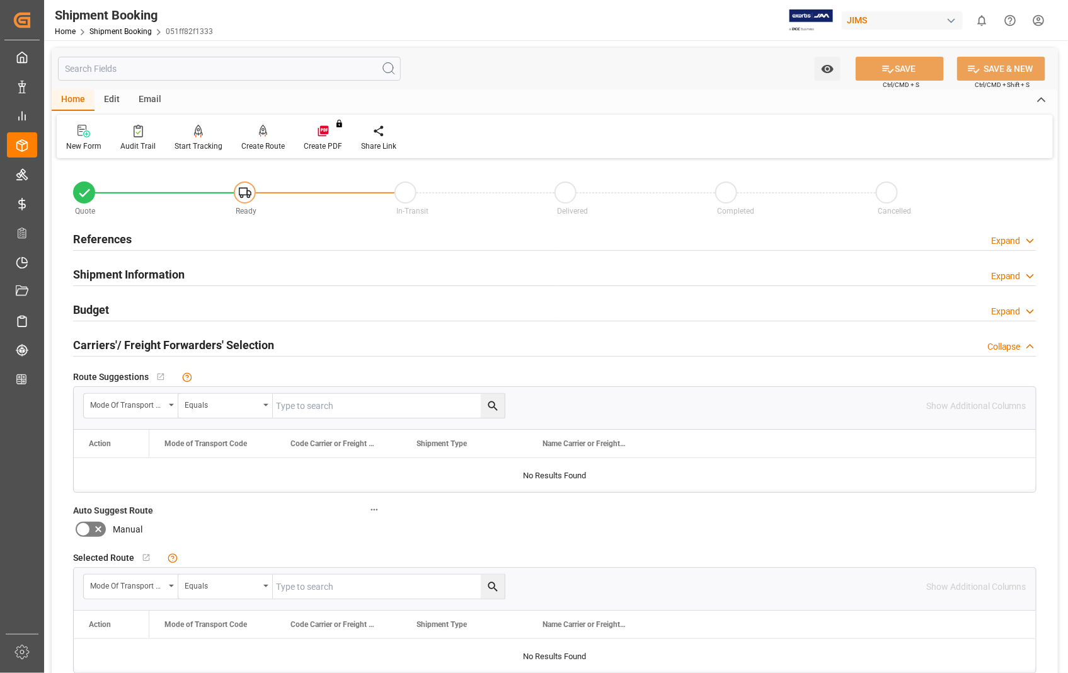
click at [121, 347] on h2 "Carriers'/ Freight Forwarders' Selection" at bounding box center [173, 345] width 201 height 17
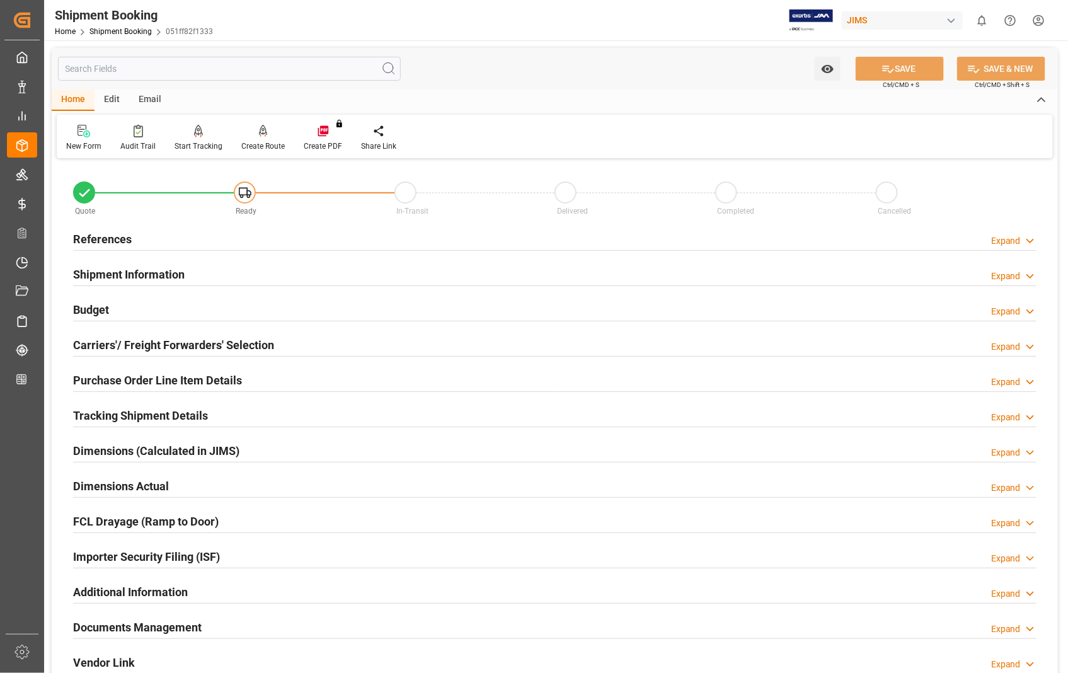
click at [118, 236] on h2 "References" at bounding box center [102, 239] width 59 height 17
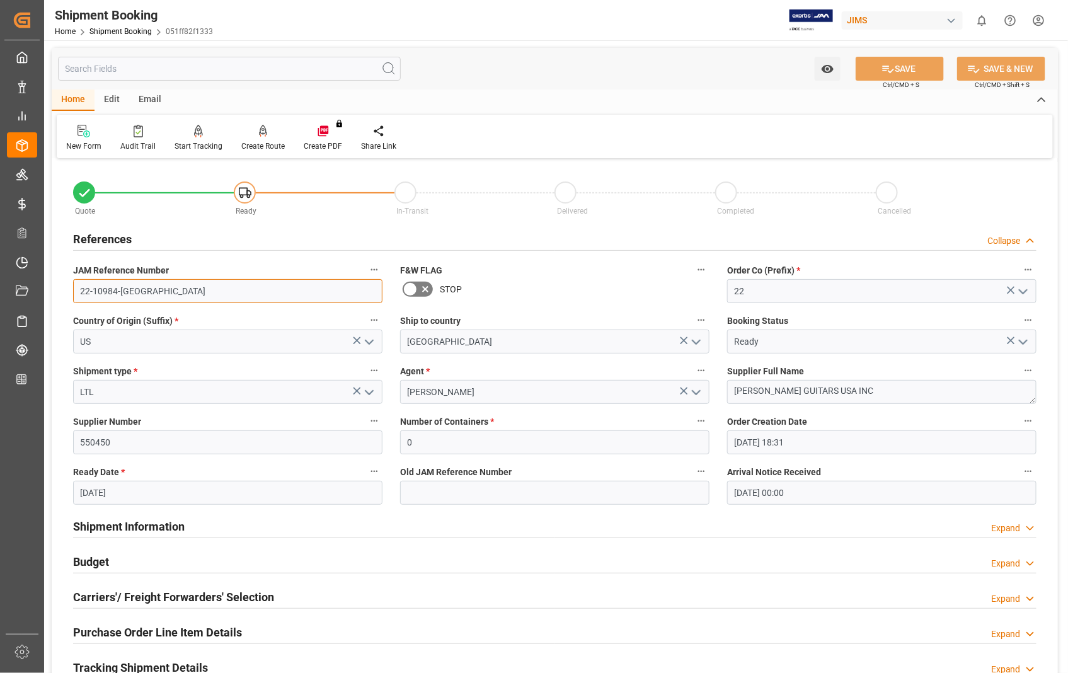
drag, startPoint x: 132, startPoint y: 290, endPoint x: 79, endPoint y: 290, distance: 53.6
click at [79, 290] on input "22-10984-US" at bounding box center [227, 291] width 309 height 24
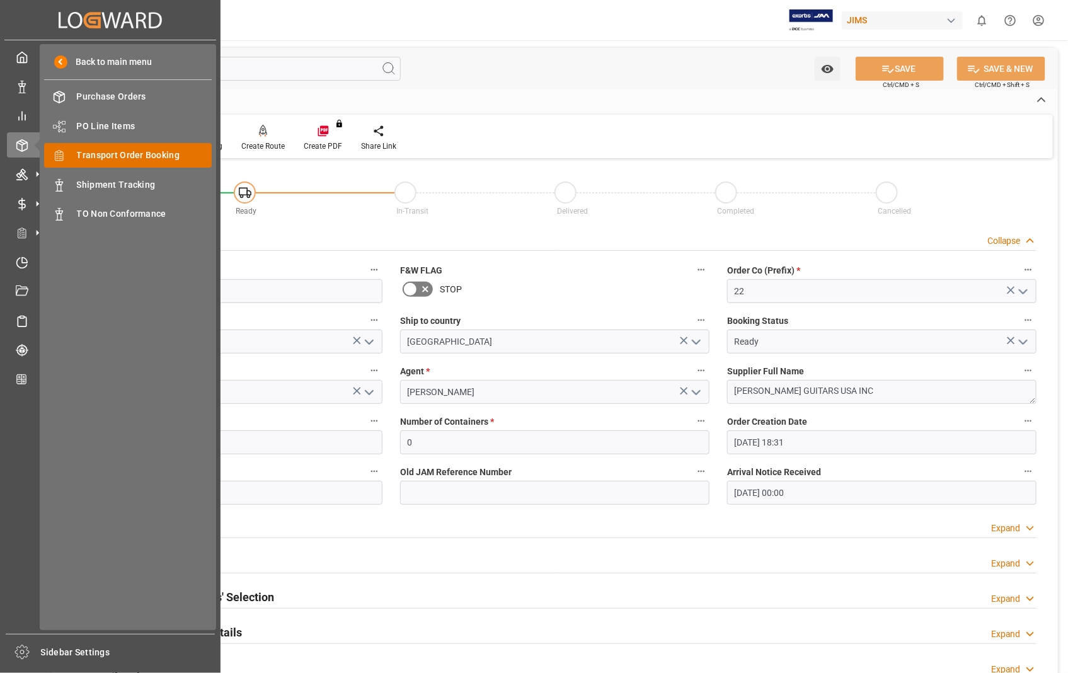
click at [104, 160] on span "Transport Order Booking" at bounding box center [145, 155] width 136 height 13
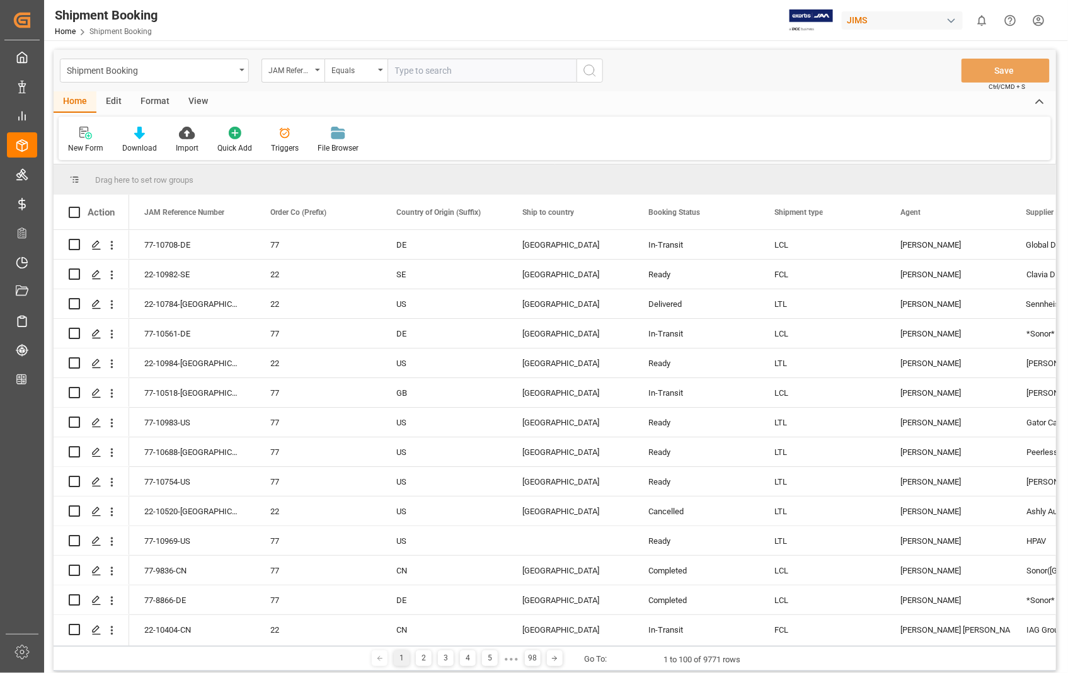
click at [499, 62] on input "text" at bounding box center [482, 71] width 189 height 24
type input "22-10784-US"
click at [589, 68] on icon "search button" at bounding box center [589, 70] width 15 height 15
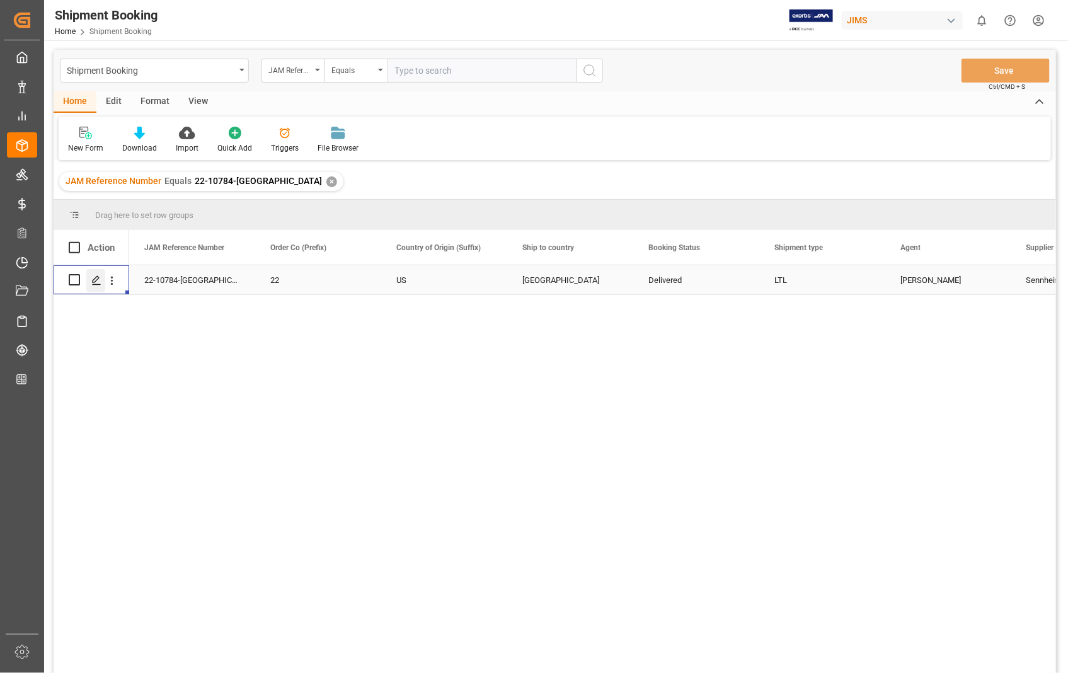
click at [95, 281] on polygon "Press SPACE to select this row." at bounding box center [96, 279] width 6 height 6
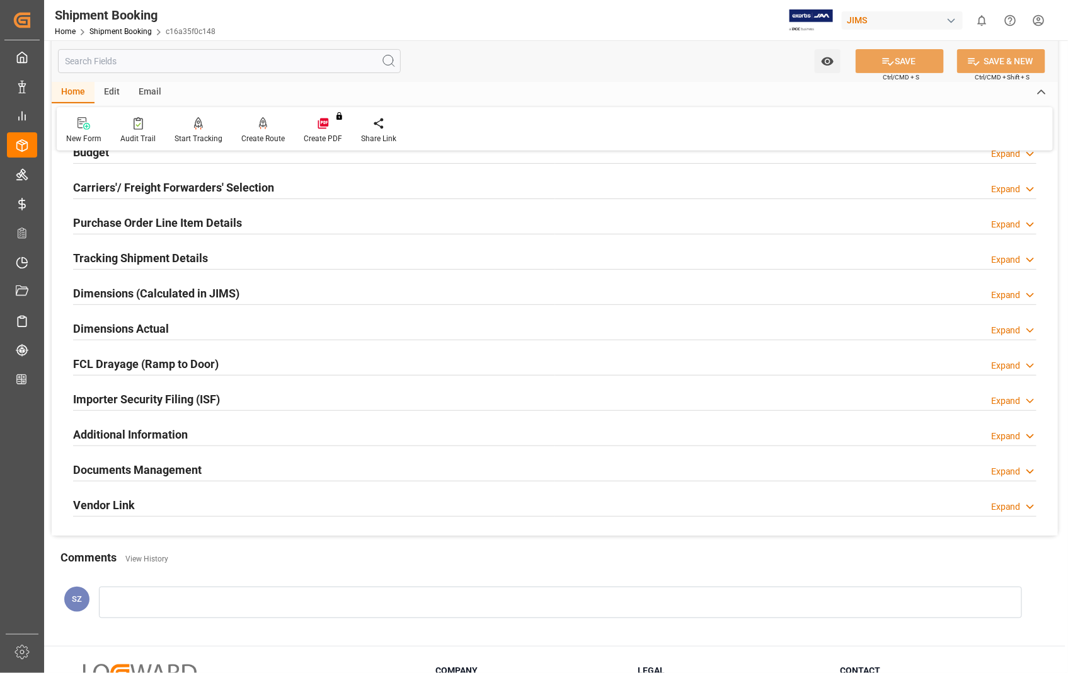
scroll to position [274, 0]
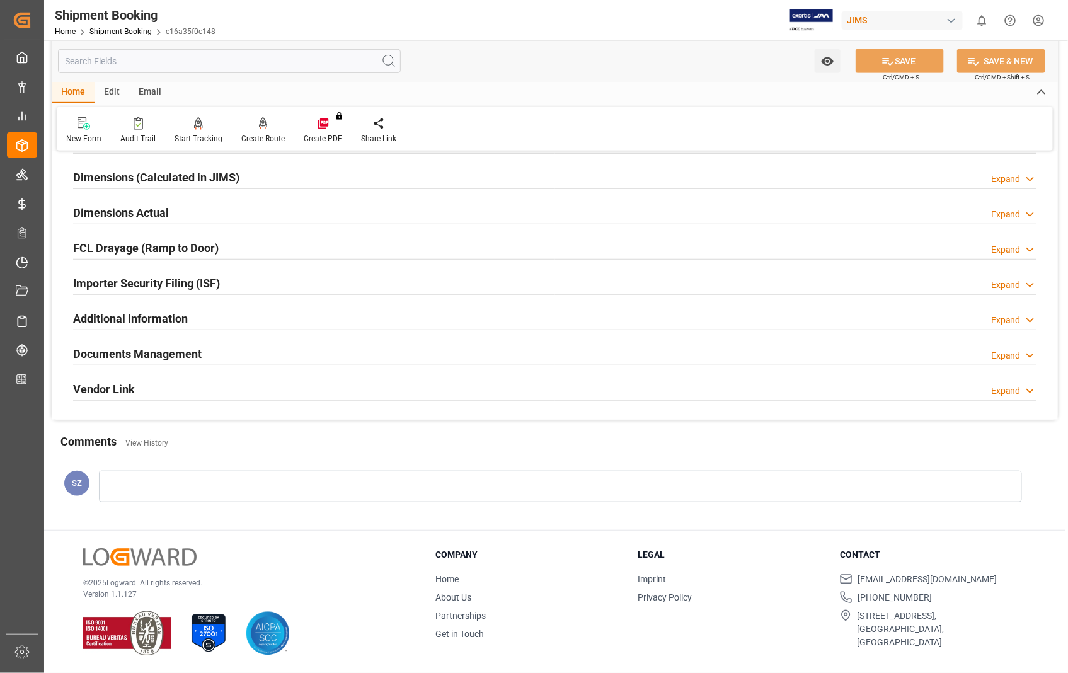
click at [147, 350] on h2 "Documents Management" at bounding box center [137, 353] width 129 height 17
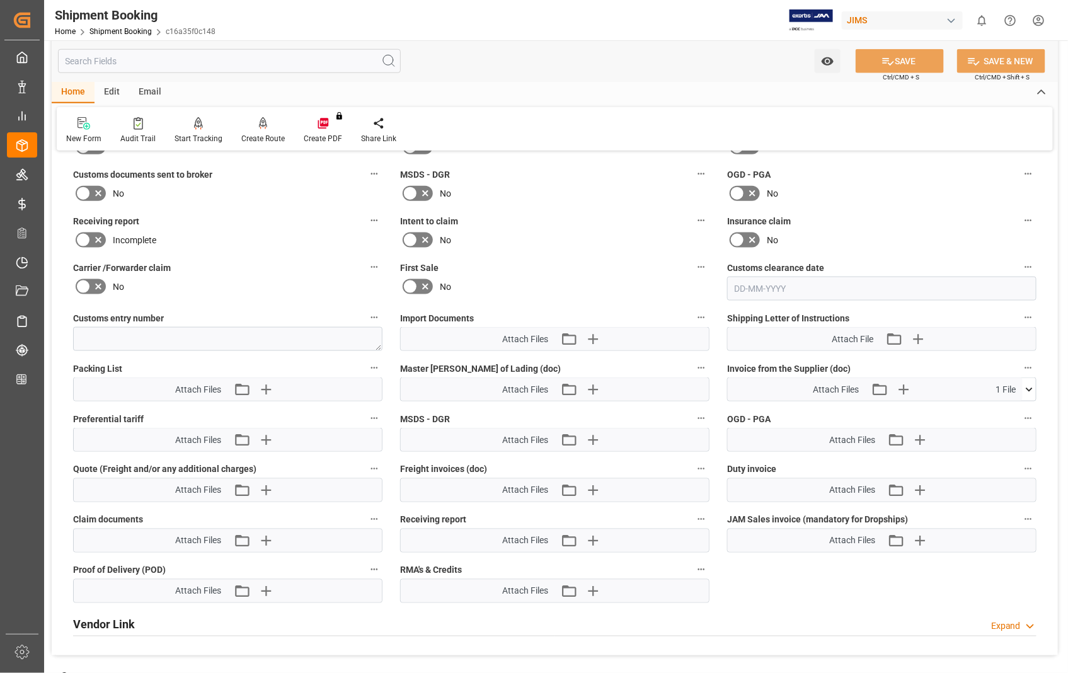
scroll to position [553, 0]
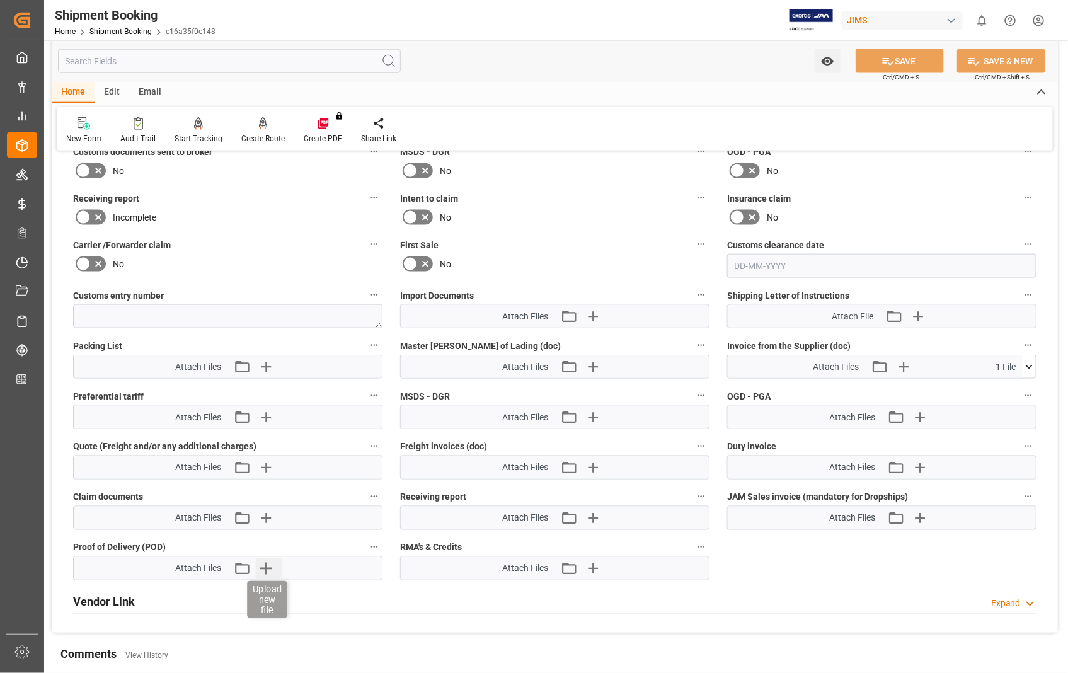
click at [265, 570] on icon "button" at bounding box center [266, 568] width 20 height 20
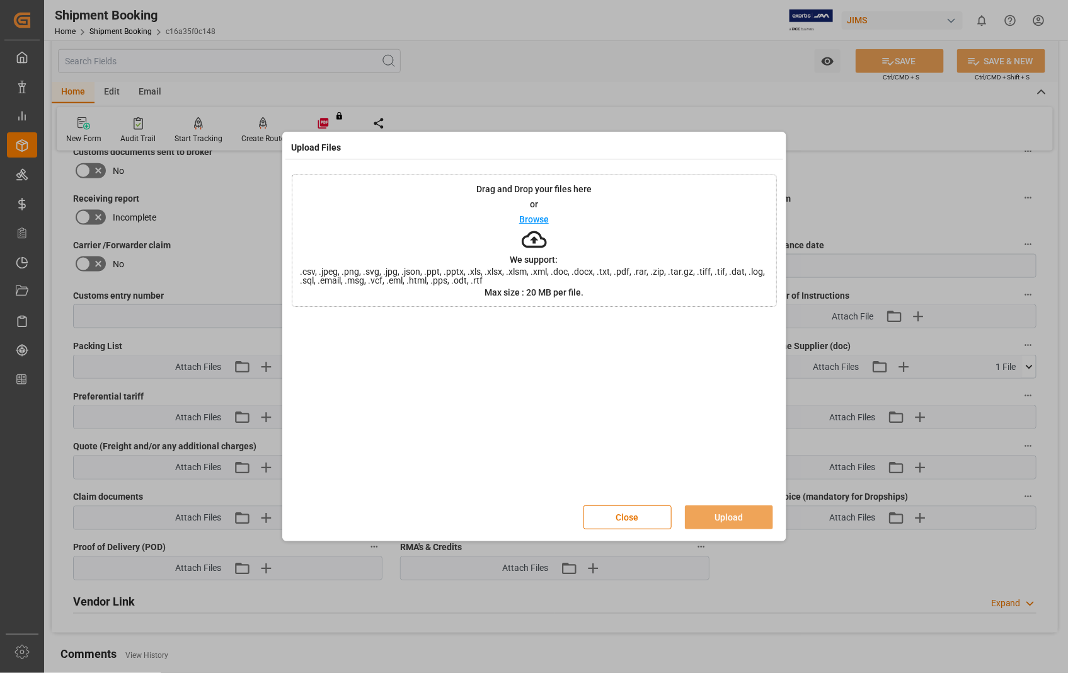
click at [536, 216] on p "Browse" at bounding box center [534, 219] width 30 height 9
click at [729, 519] on button "Upload" at bounding box center [729, 517] width 88 height 24
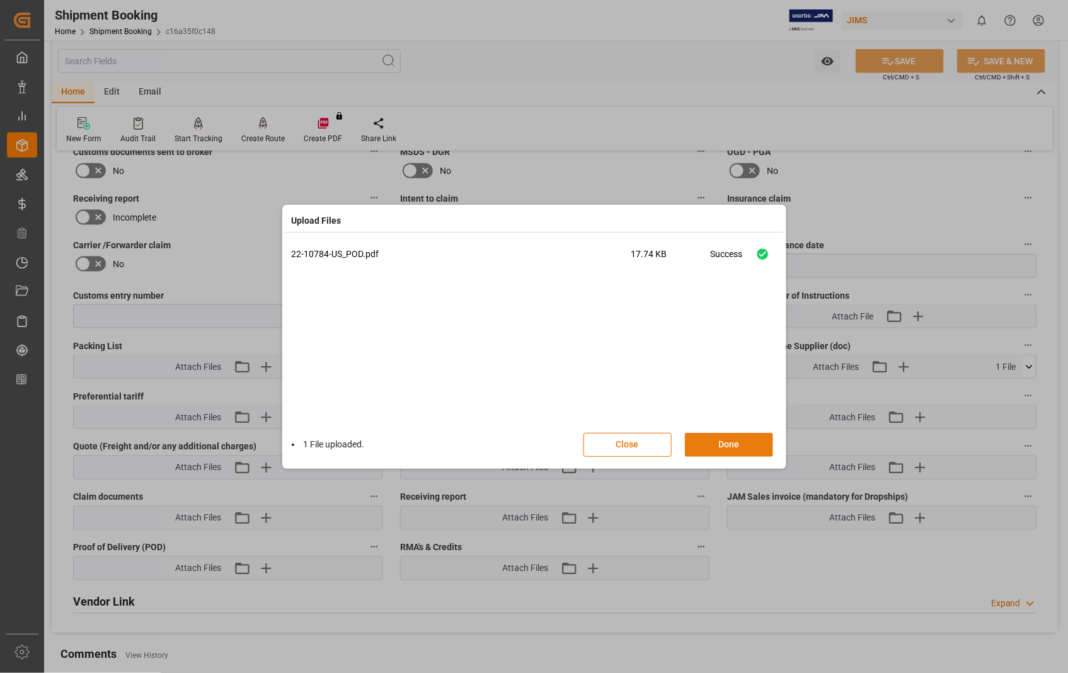
click at [730, 448] on button "Done" at bounding box center [729, 445] width 88 height 24
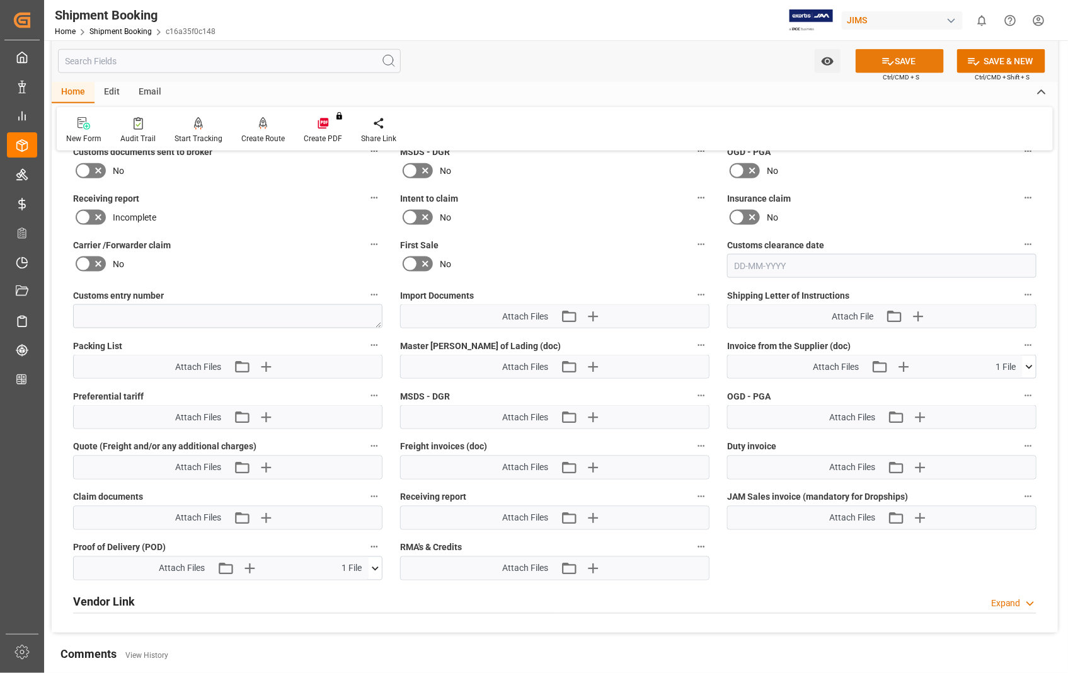
click at [899, 68] on button "SAVE" at bounding box center [900, 61] width 88 height 24
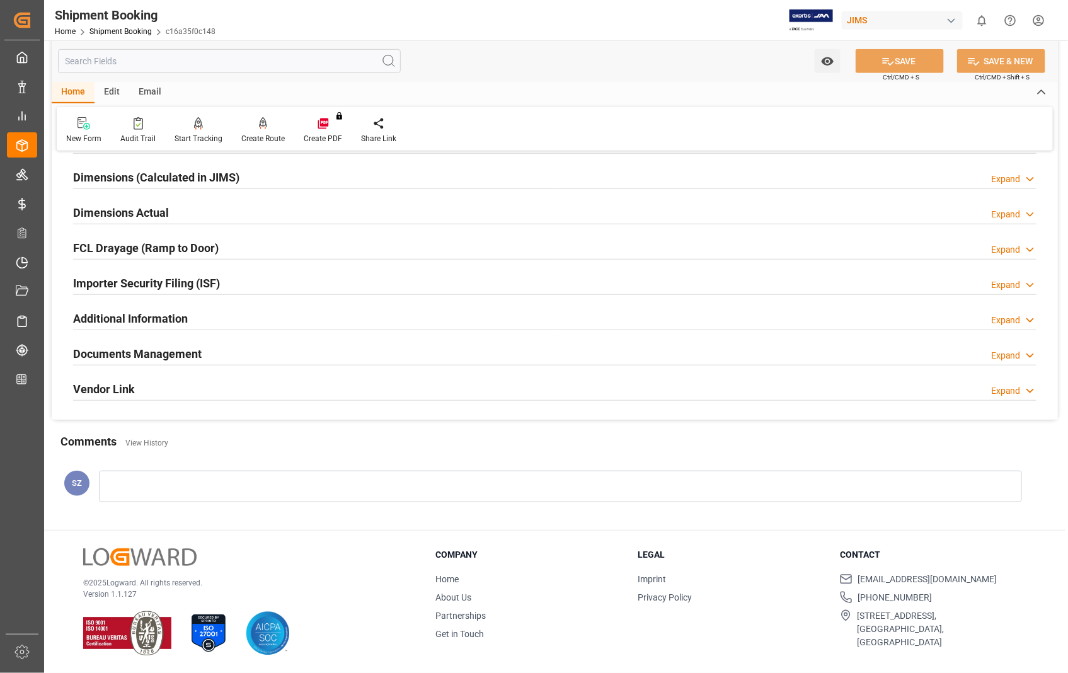
scroll to position [274, 0]
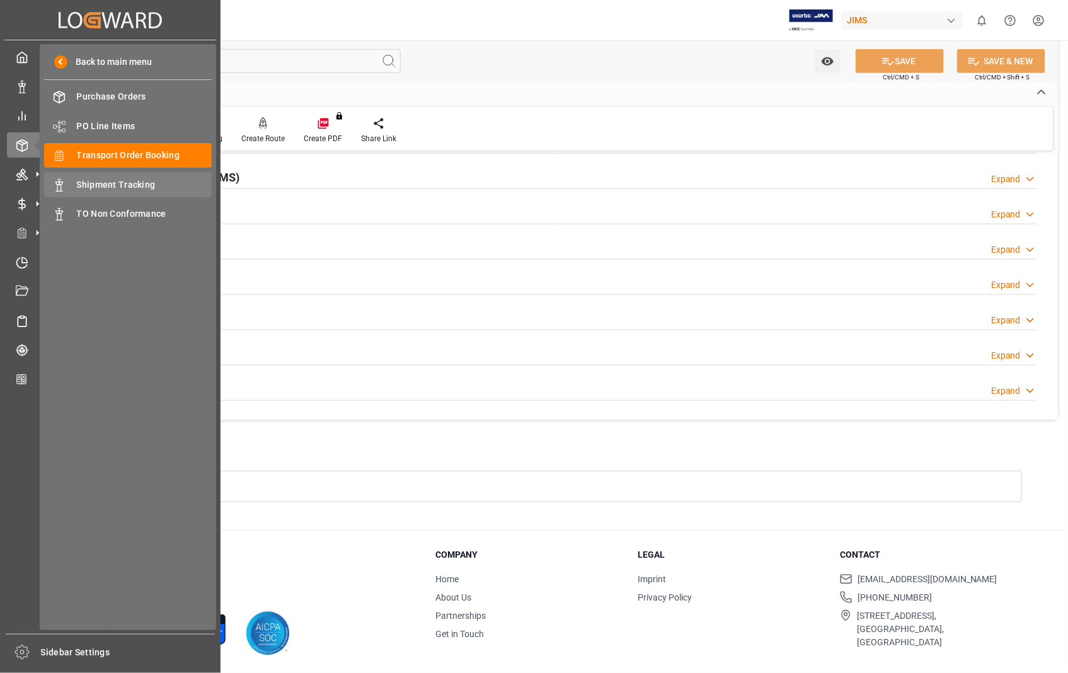
click at [124, 179] on span "Shipment Tracking" at bounding box center [145, 184] width 136 height 13
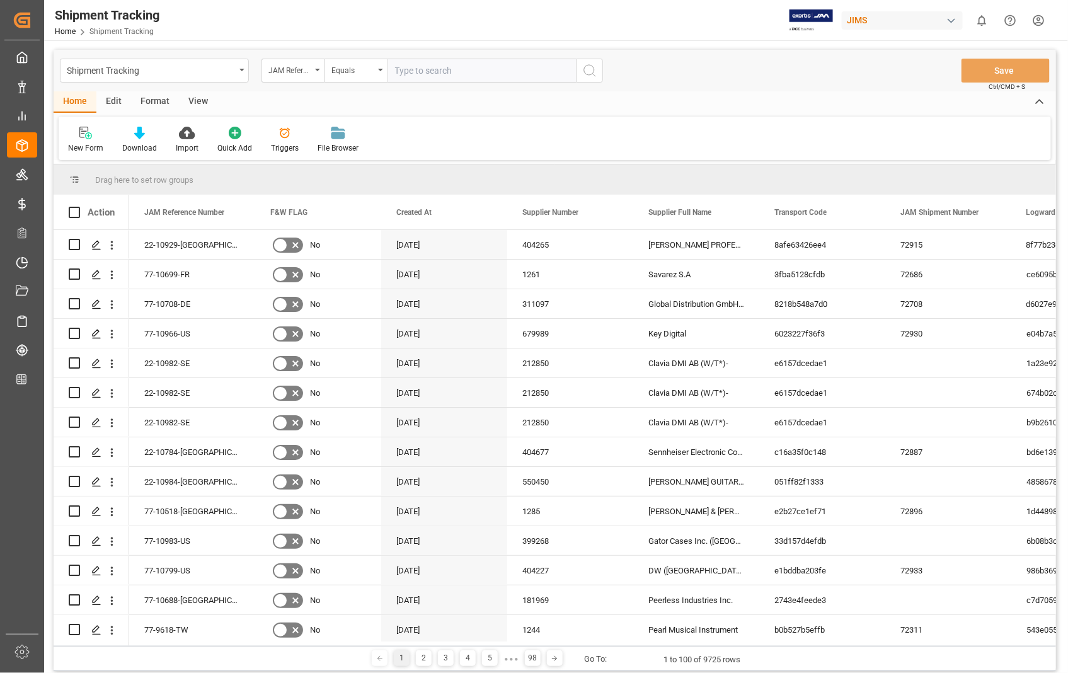
click at [444, 71] on input "text" at bounding box center [482, 71] width 189 height 24
type input "22-10784-US"
click at [593, 67] on icon "search button" at bounding box center [589, 70] width 15 height 15
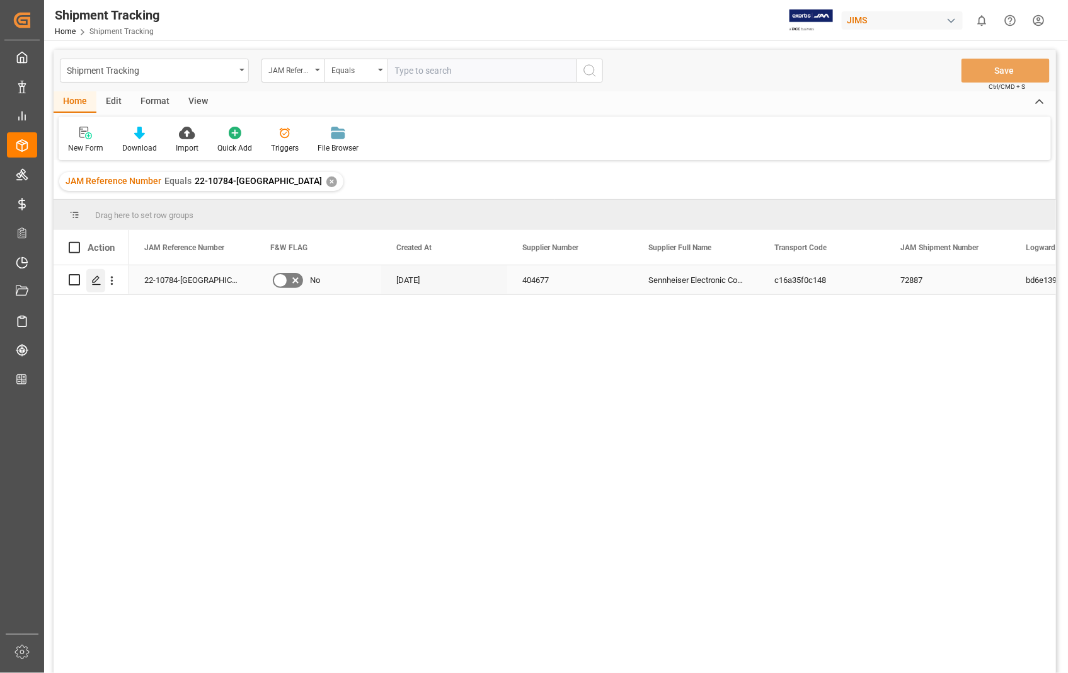
click at [93, 280] on polygon "Press SPACE to select this row." at bounding box center [96, 279] width 6 height 6
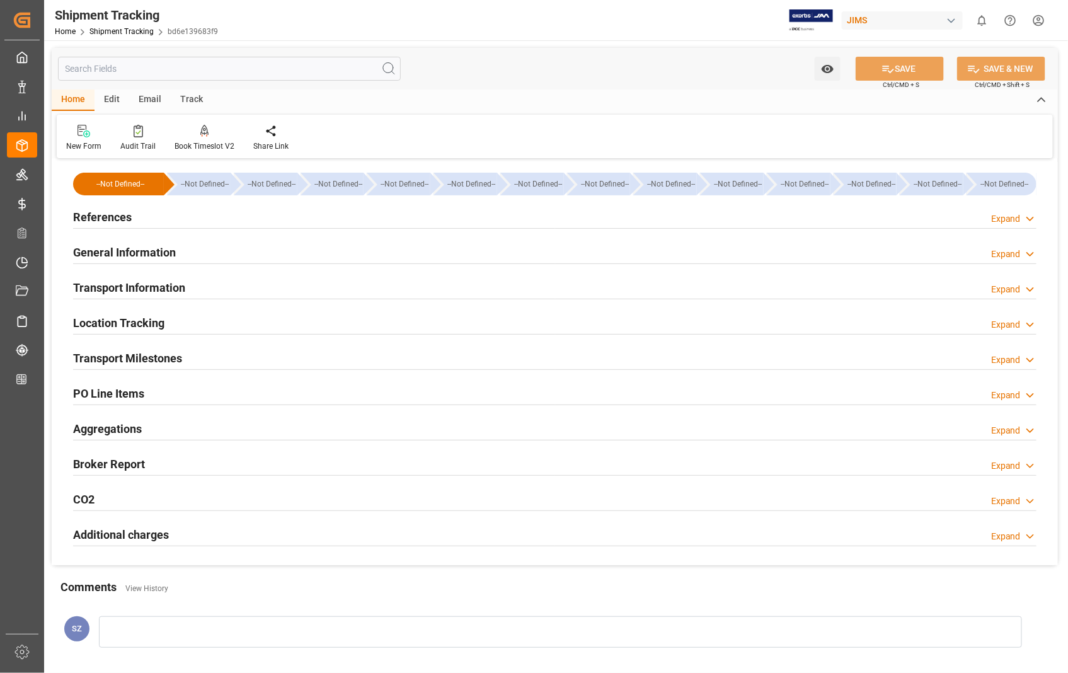
click at [116, 213] on h2 "References" at bounding box center [102, 217] width 59 height 17
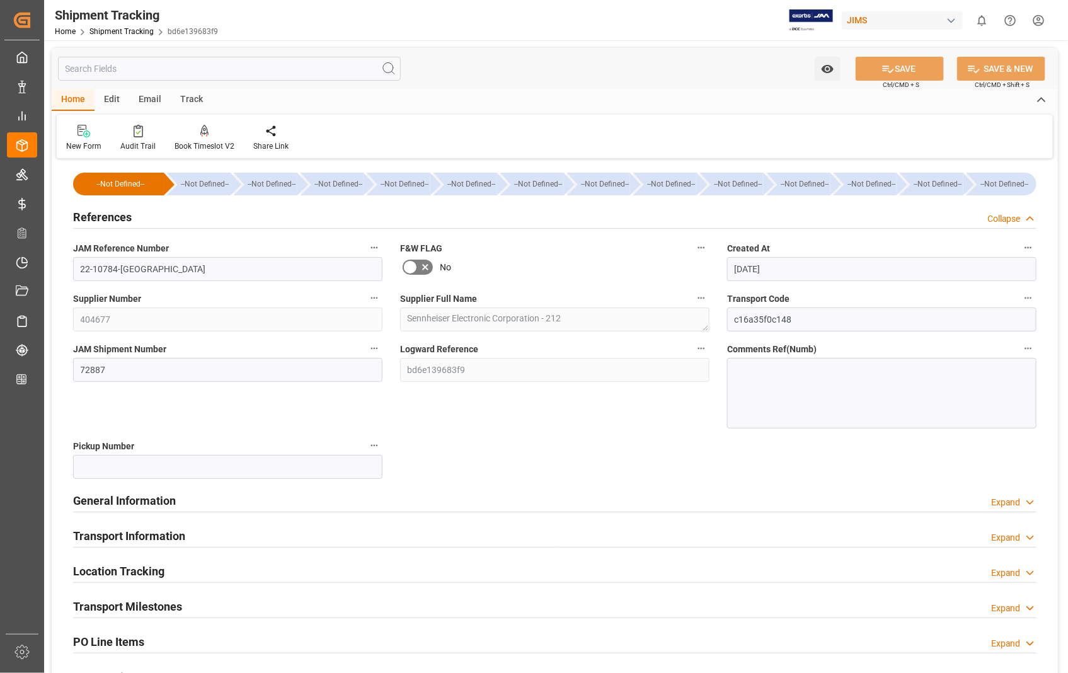
click at [116, 213] on h2 "References" at bounding box center [102, 217] width 59 height 17
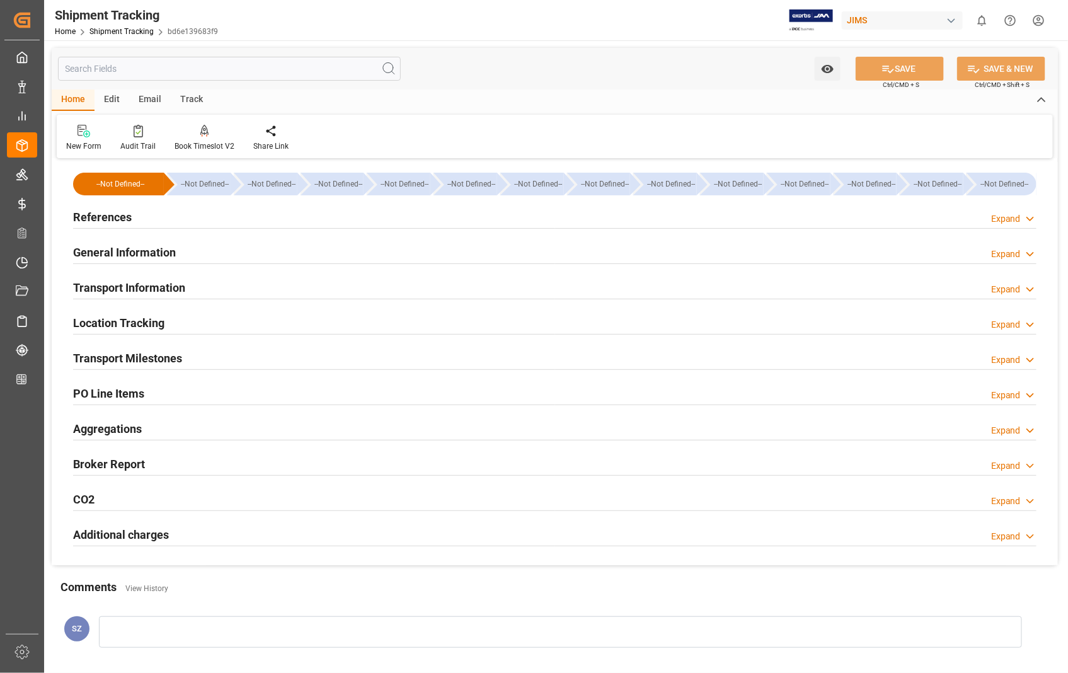
click at [137, 287] on h2 "Transport Information" at bounding box center [129, 287] width 112 height 17
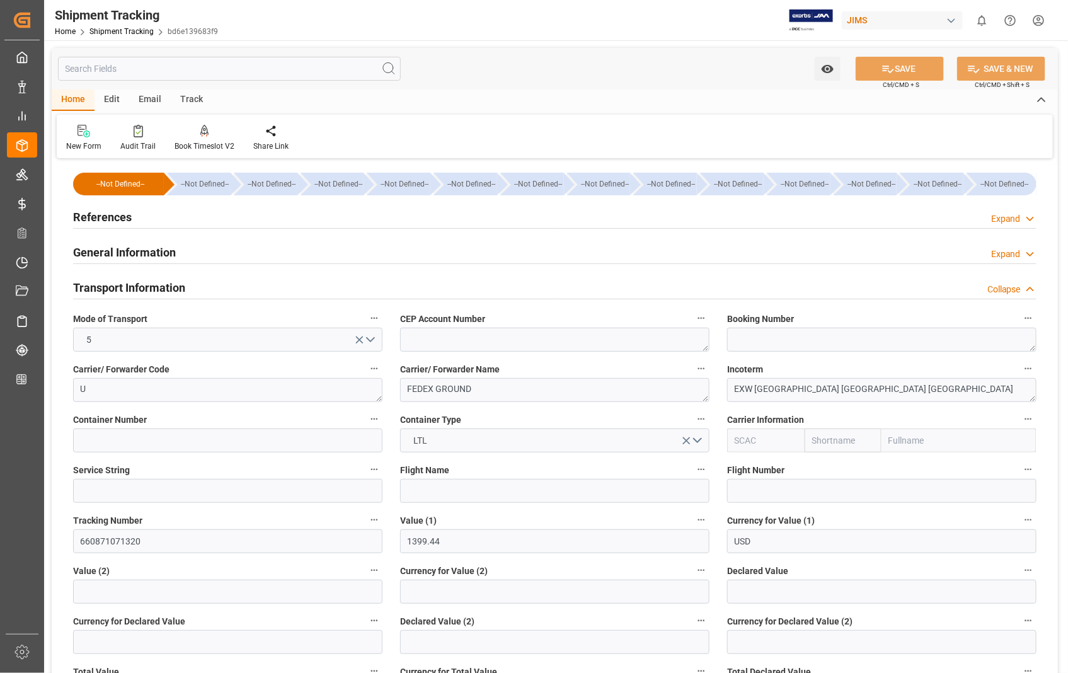
click at [137, 287] on h2 "Transport Information" at bounding box center [129, 287] width 112 height 17
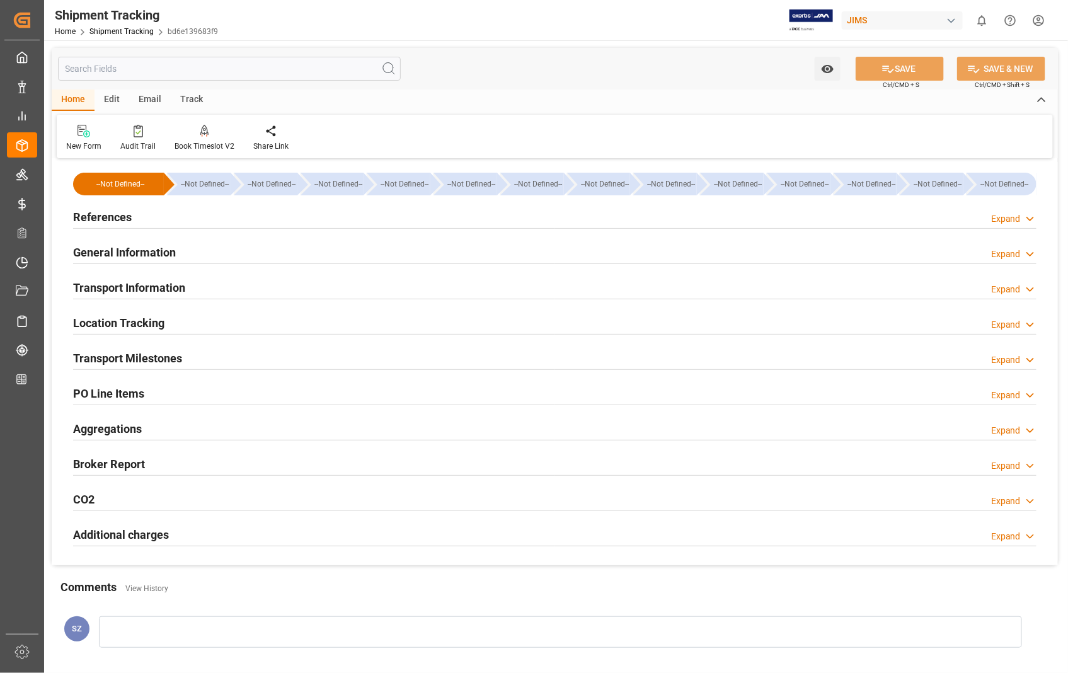
click at [131, 361] on h2 "Transport Milestones" at bounding box center [127, 358] width 109 height 17
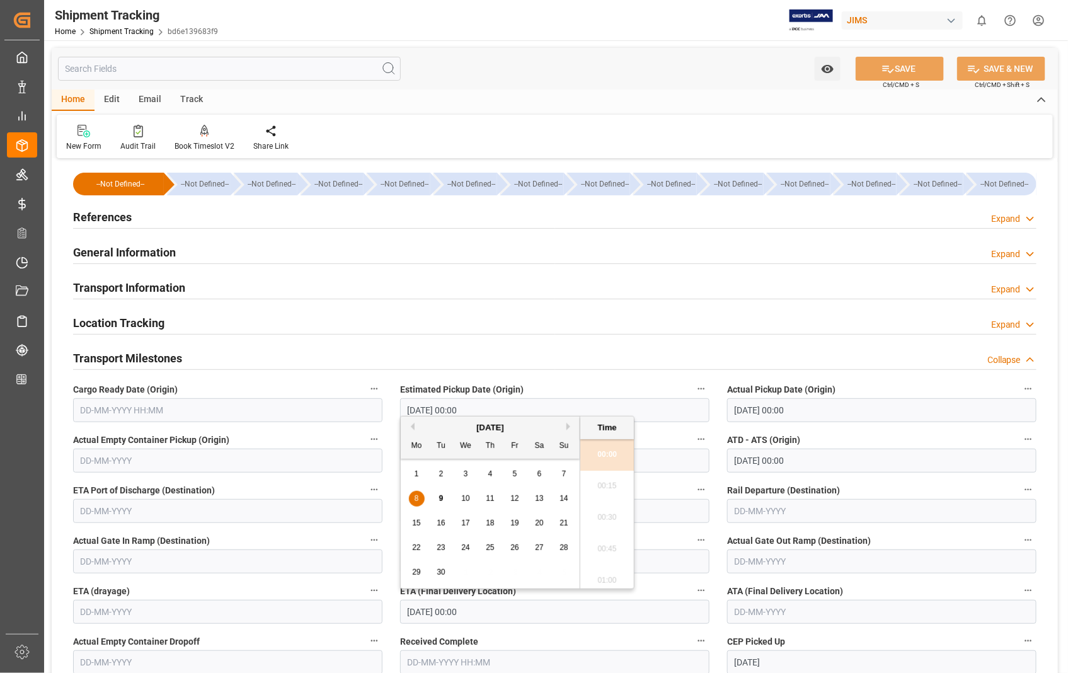
click at [492, 608] on input "08-09-2025 00:00" at bounding box center [554, 612] width 309 height 24
click at [443, 496] on span "9" at bounding box center [441, 498] width 4 height 9
type input "09-09-2025 00:00"
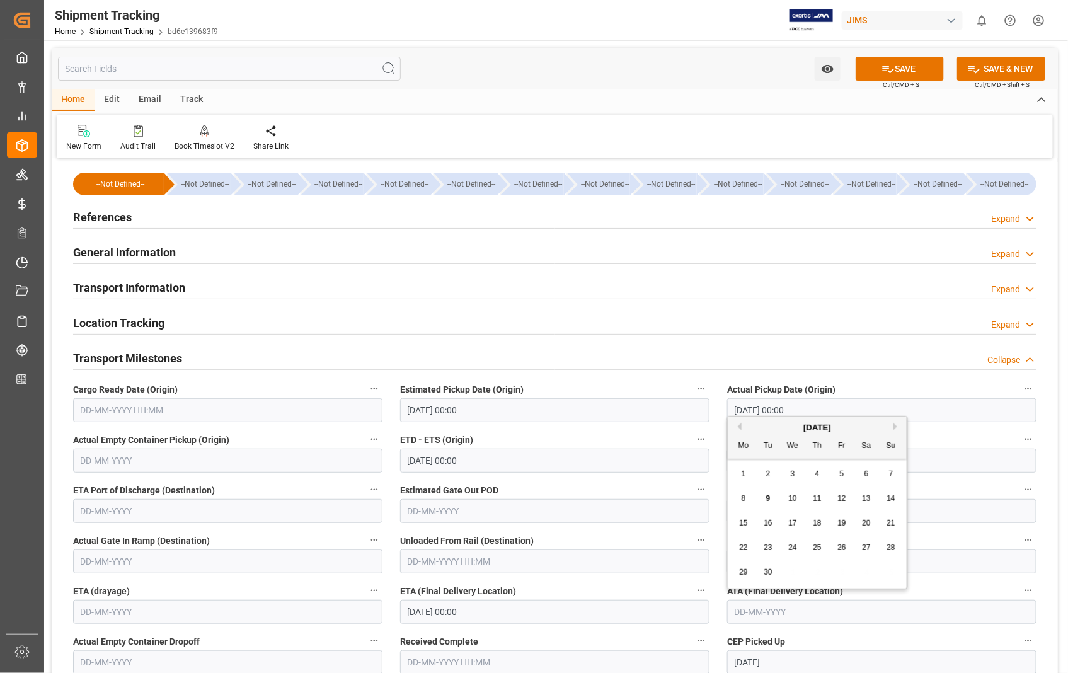
click at [804, 615] on input "text" at bounding box center [881, 612] width 309 height 24
click at [767, 502] on span "9" at bounding box center [768, 498] width 4 height 9
type input "[DATE]"
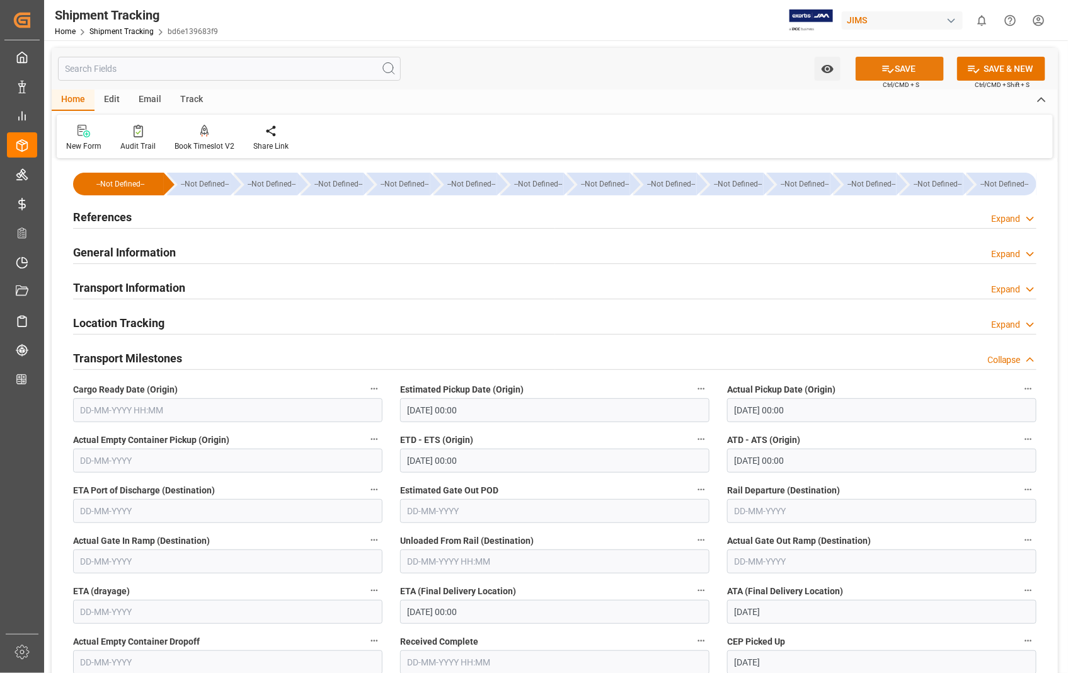
click at [909, 72] on button "SAVE" at bounding box center [900, 69] width 88 height 24
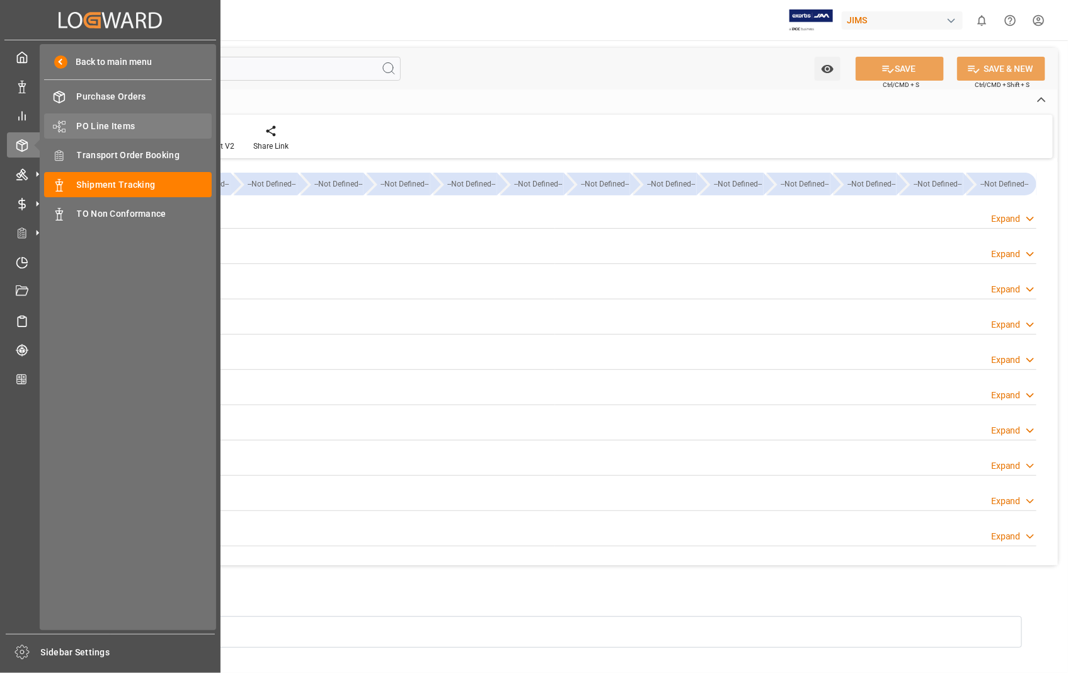
click at [88, 121] on span "PO Line Items" at bounding box center [145, 126] width 136 height 13
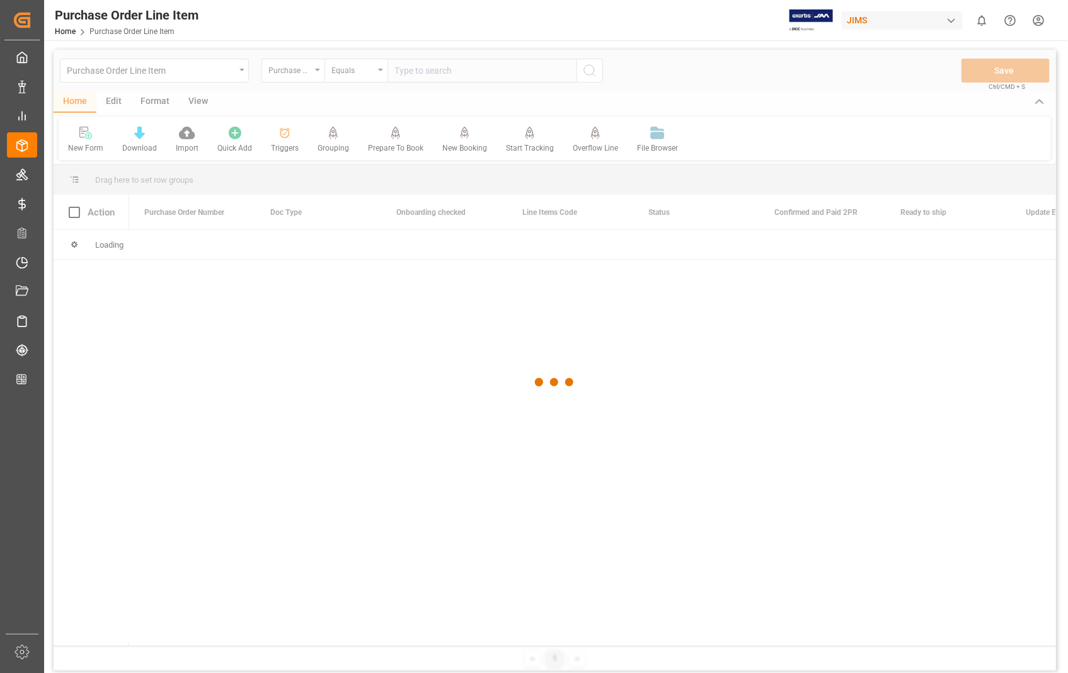
click at [501, 74] on div at bounding box center [555, 383] width 1003 height 666
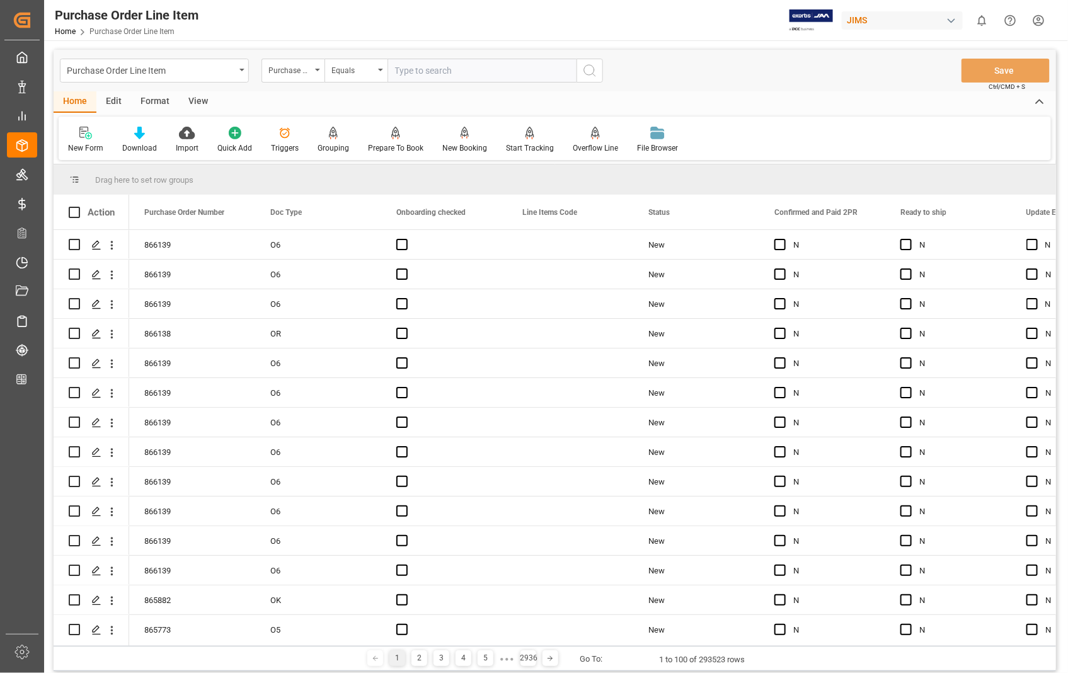
click at [500, 74] on input "text" at bounding box center [482, 71] width 189 height 24
type input "864732"
click at [585, 67] on icon "search button" at bounding box center [589, 70] width 15 height 15
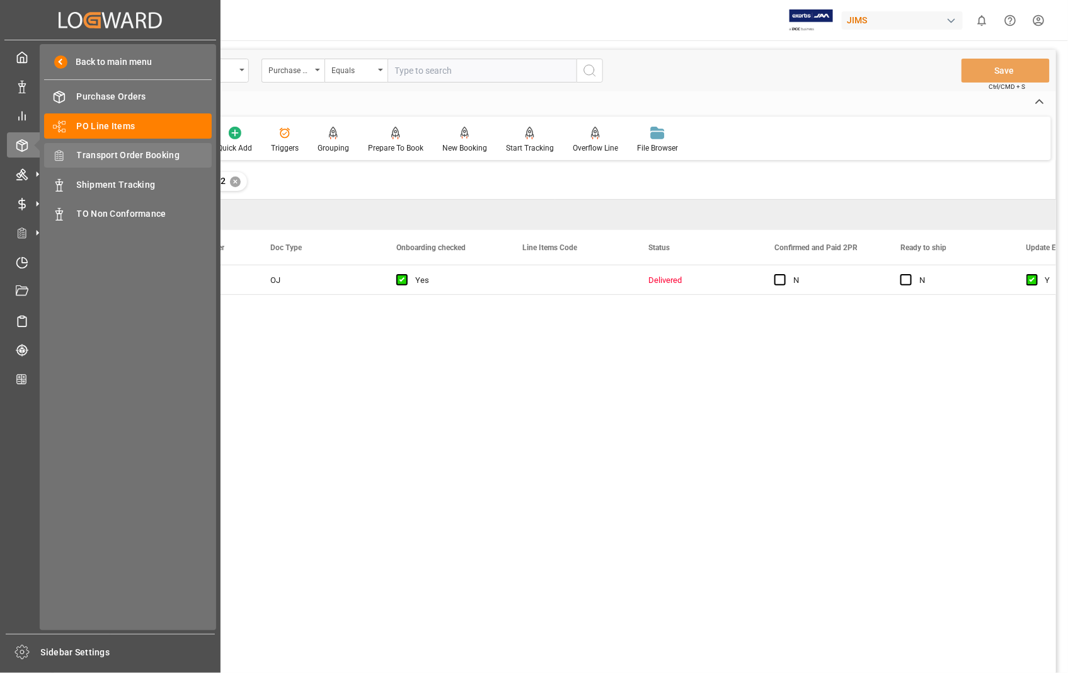
click at [113, 156] on span "Transport Order Booking" at bounding box center [145, 155] width 136 height 13
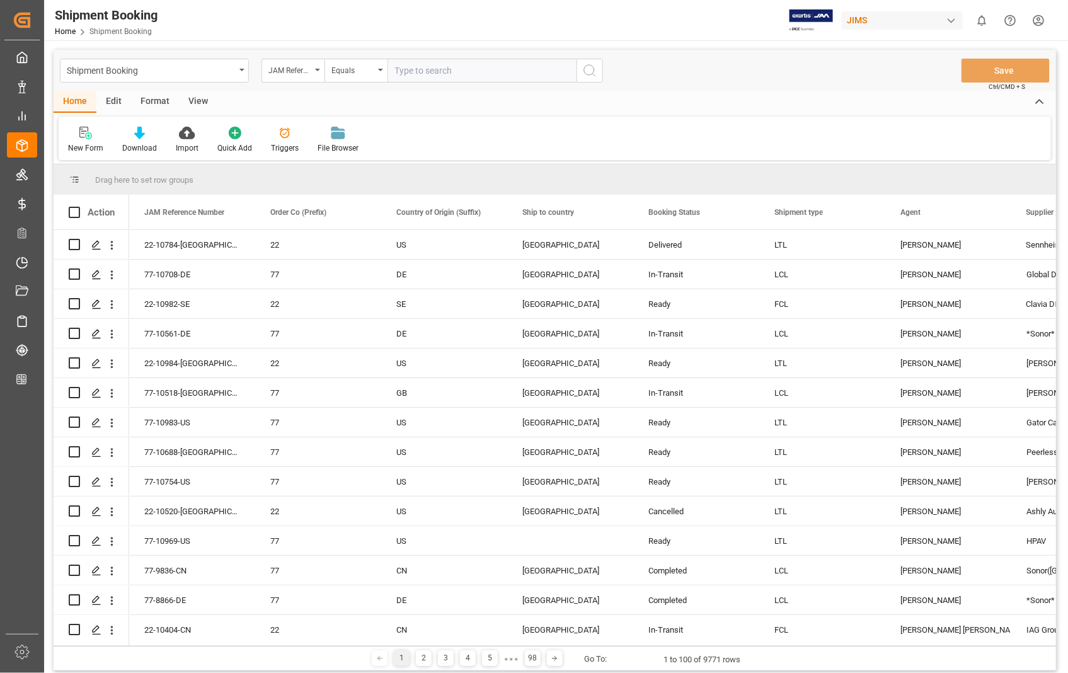
click at [439, 70] on input "text" at bounding box center [482, 71] width 189 height 24
paste input "22-10784-US"
type input "22-10784-US"
click at [595, 65] on icon "search button" at bounding box center [589, 70] width 15 height 15
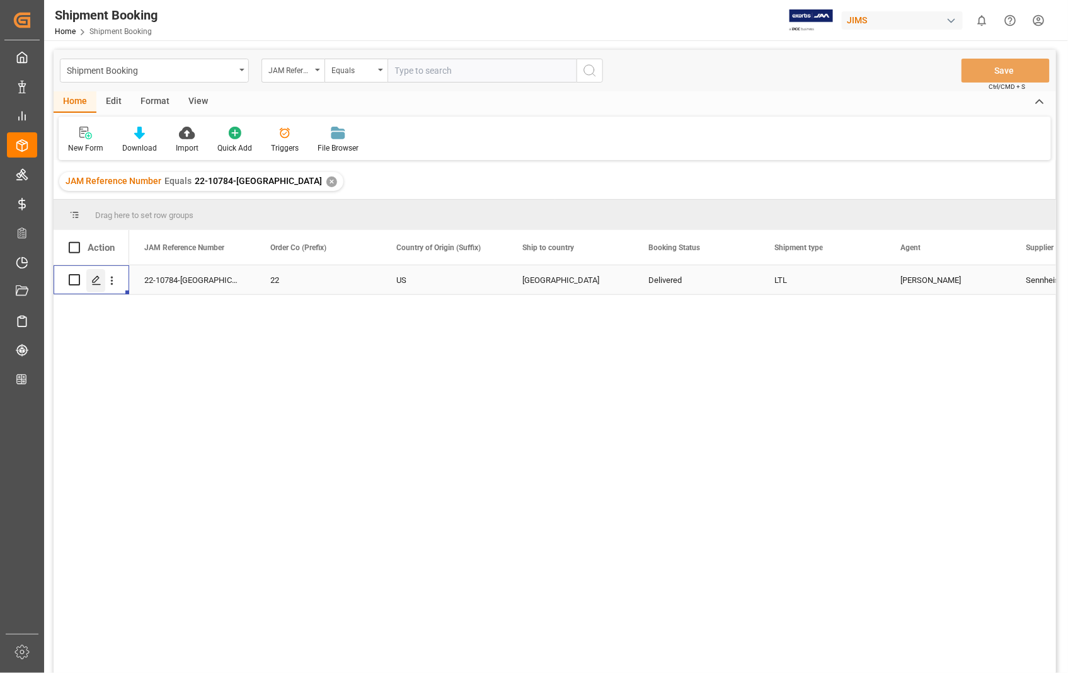
click at [96, 286] on div "Press SPACE to select this row." at bounding box center [95, 280] width 19 height 23
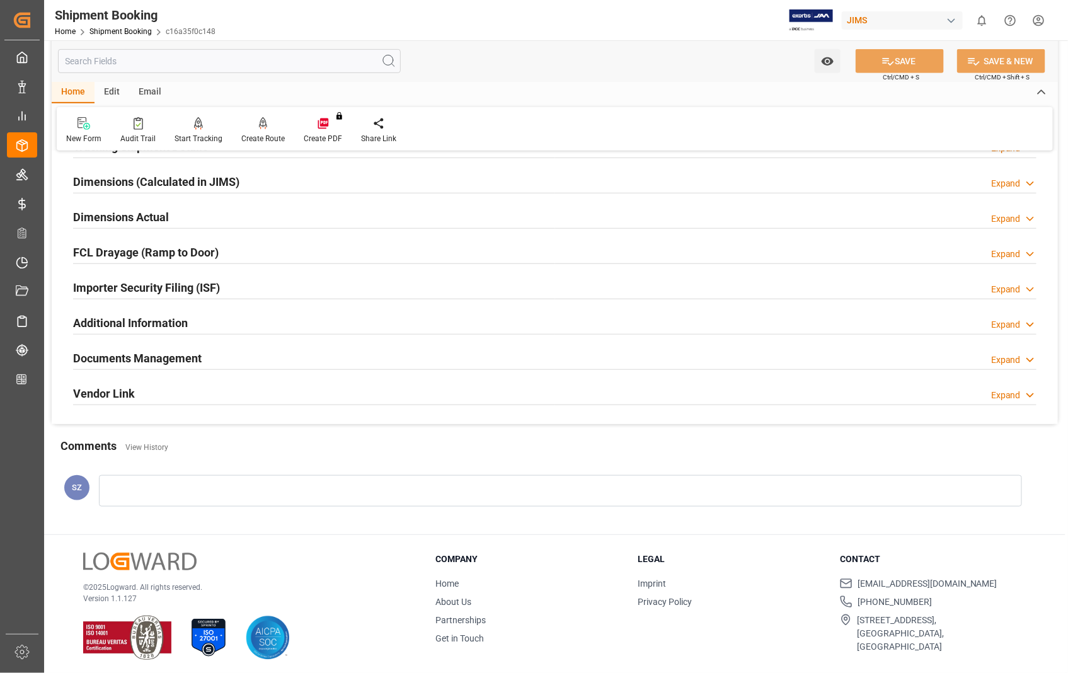
scroll to position [274, 0]
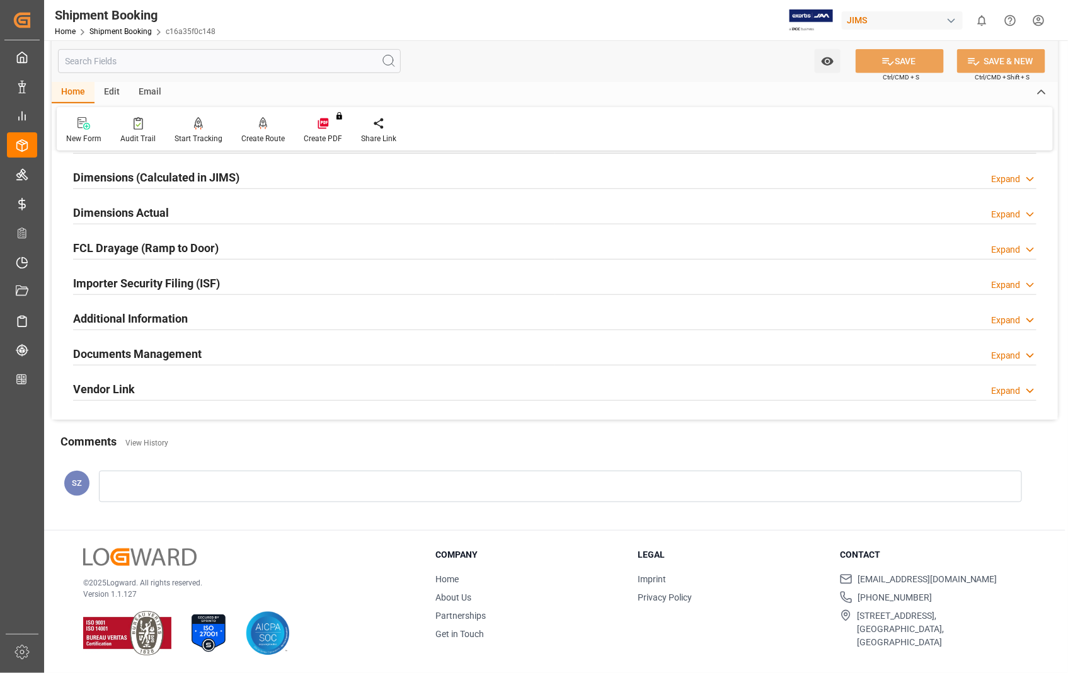
click at [137, 355] on h2 "Documents Management" at bounding box center [137, 353] width 129 height 17
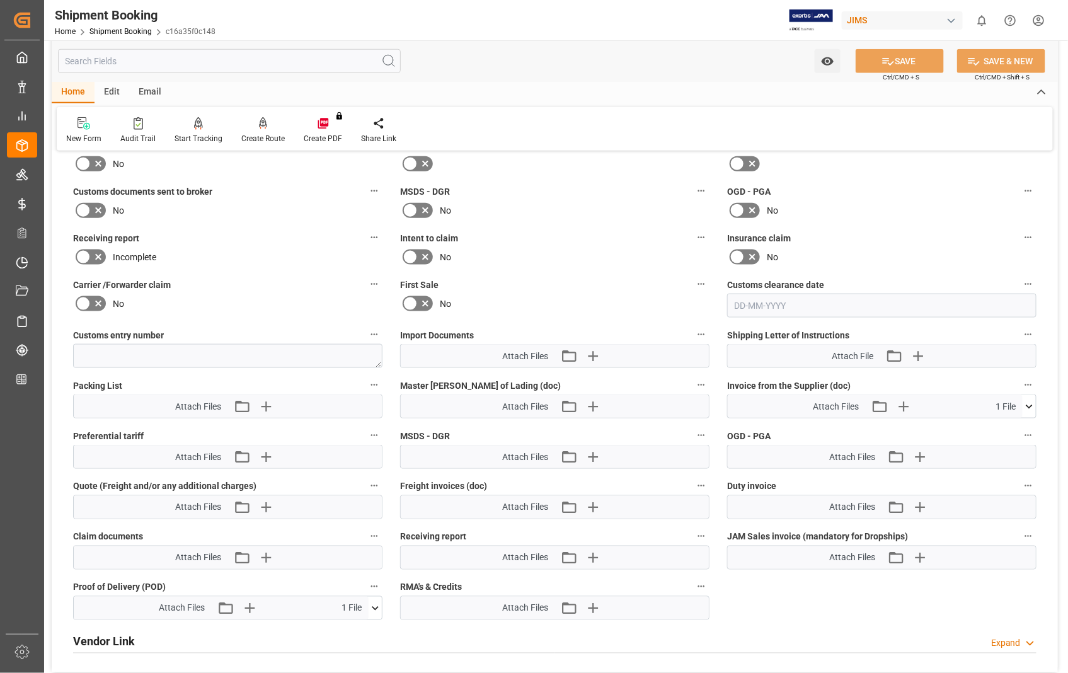
scroll to position [764, 0]
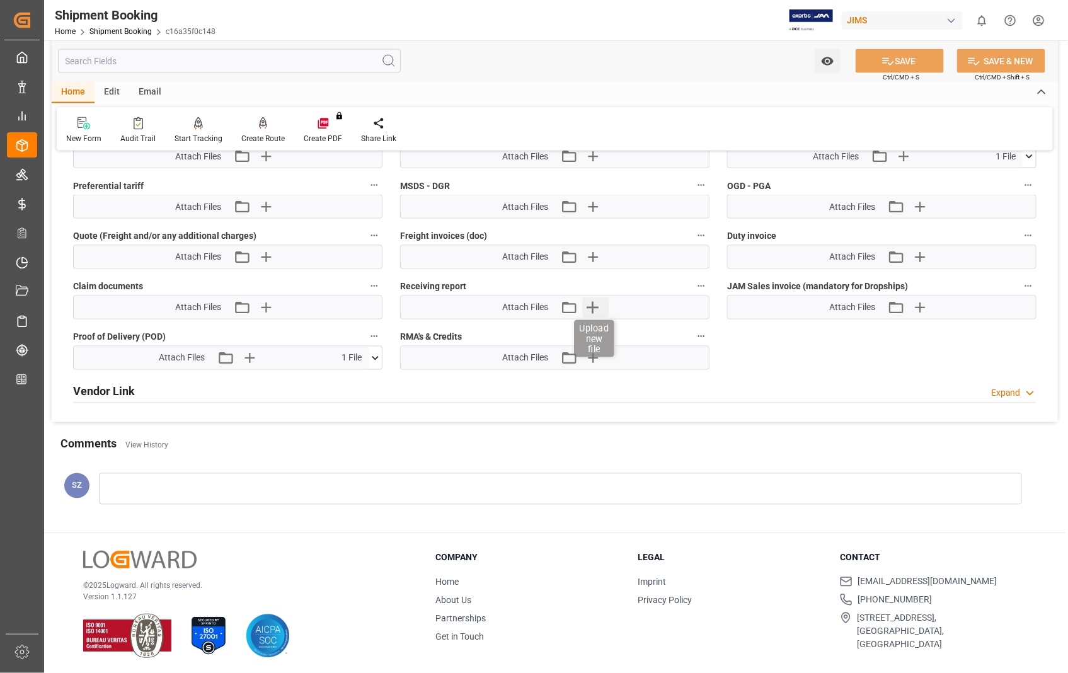
click at [591, 304] on icon "button" at bounding box center [593, 308] width 12 height 12
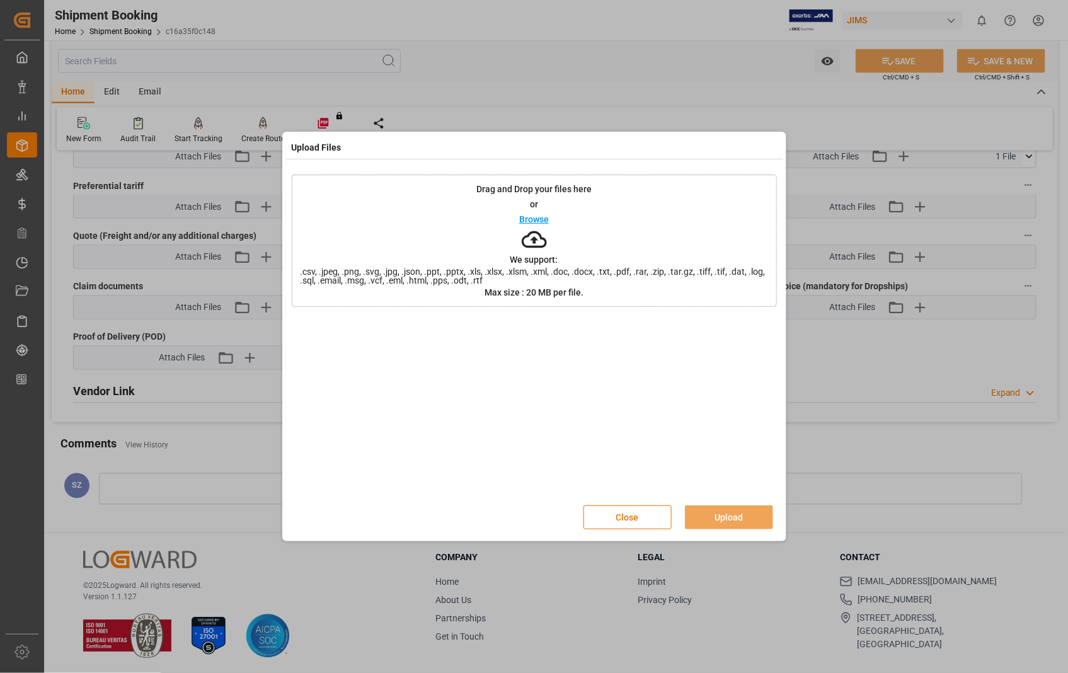
click at [528, 224] on div "Browse" at bounding box center [534, 219] width 30 height 15
click at [719, 517] on button "Upload" at bounding box center [729, 517] width 88 height 24
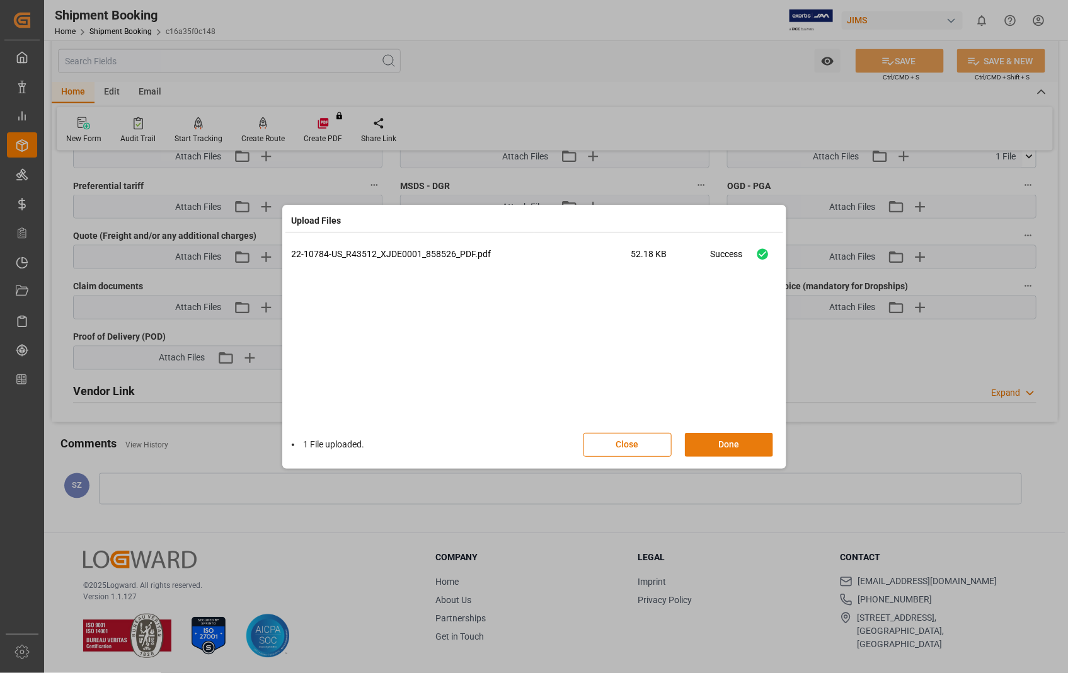
click at [713, 443] on button "Done" at bounding box center [729, 445] width 88 height 24
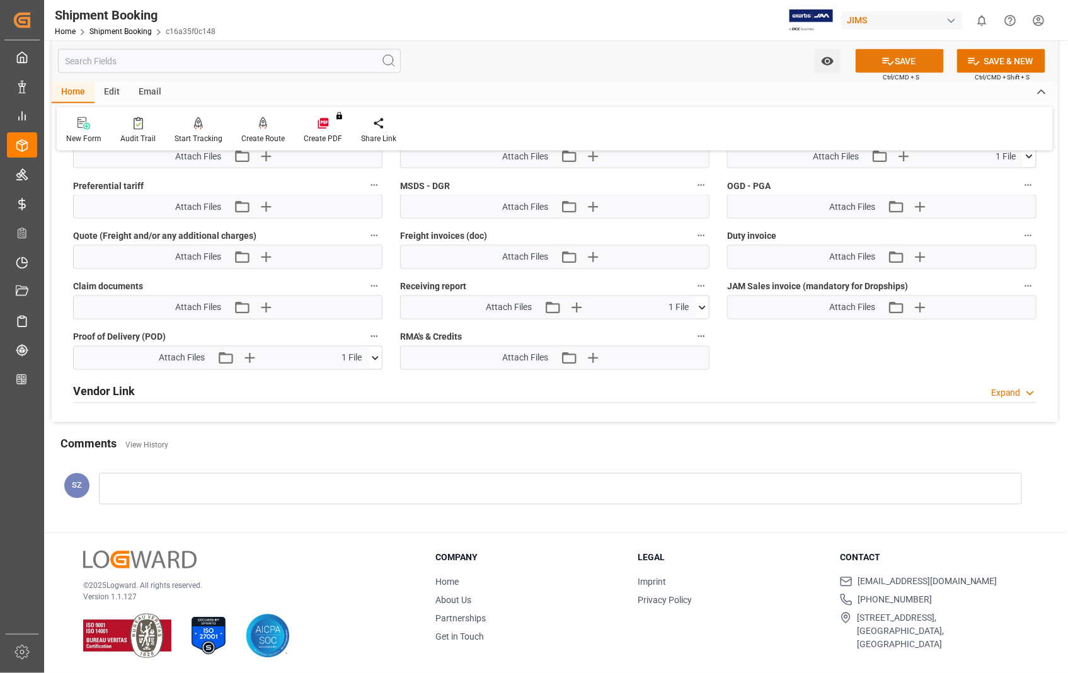
click at [899, 62] on button "SAVE" at bounding box center [900, 61] width 88 height 24
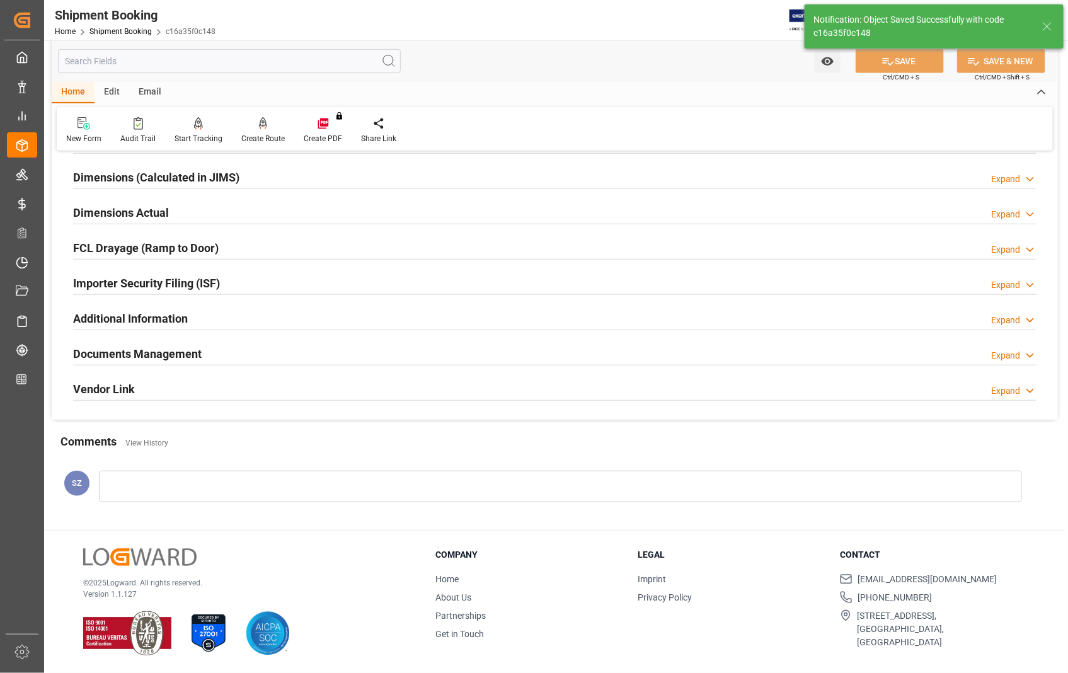
scroll to position [274, 0]
